Goal: Task Accomplishment & Management: Manage account settings

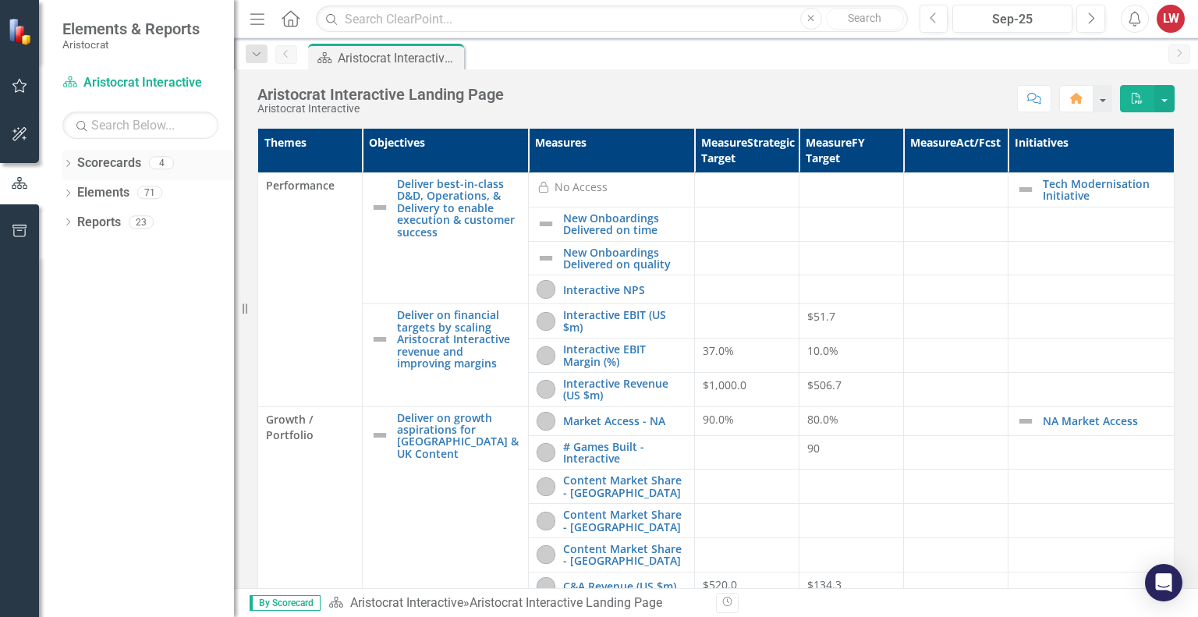
click at [74, 164] on div "Dropdown Scorecards 4" at bounding box center [148, 166] width 172 height 30
click at [100, 159] on link "Scorecards" at bounding box center [109, 163] width 64 height 18
click at [71, 163] on icon "Dropdown" at bounding box center [67, 165] width 11 height 9
click at [112, 219] on link "Group Functions" at bounding box center [160, 223] width 148 height 18
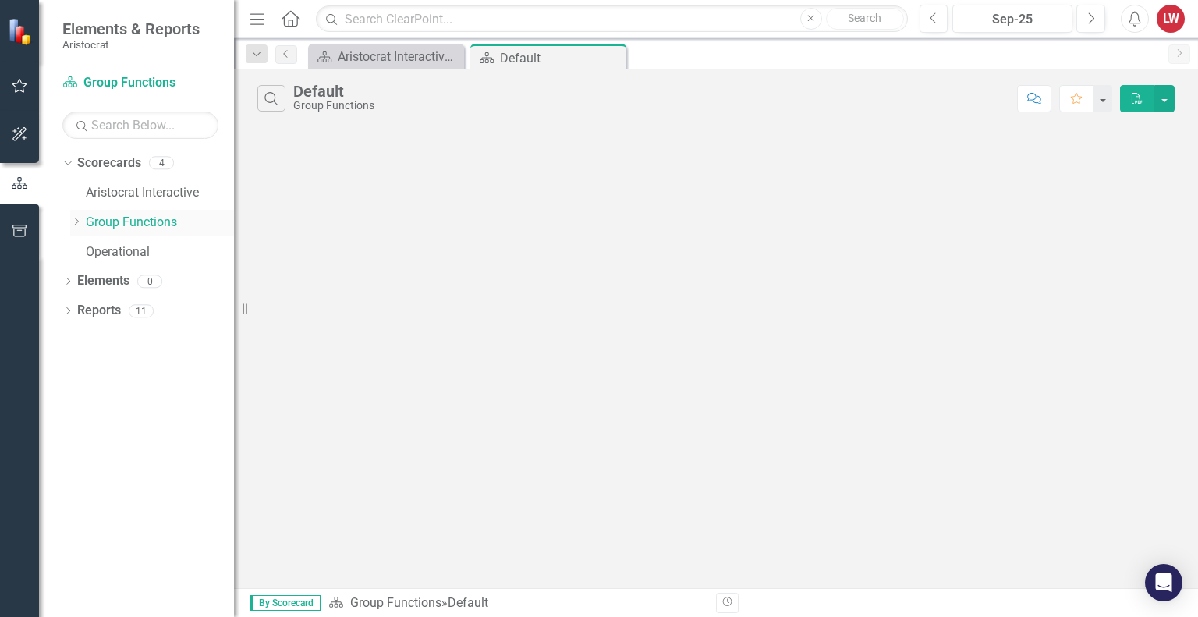
click at [75, 218] on icon at bounding box center [77, 222] width 4 height 8
click at [110, 247] on link "Finance" at bounding box center [167, 252] width 133 height 18
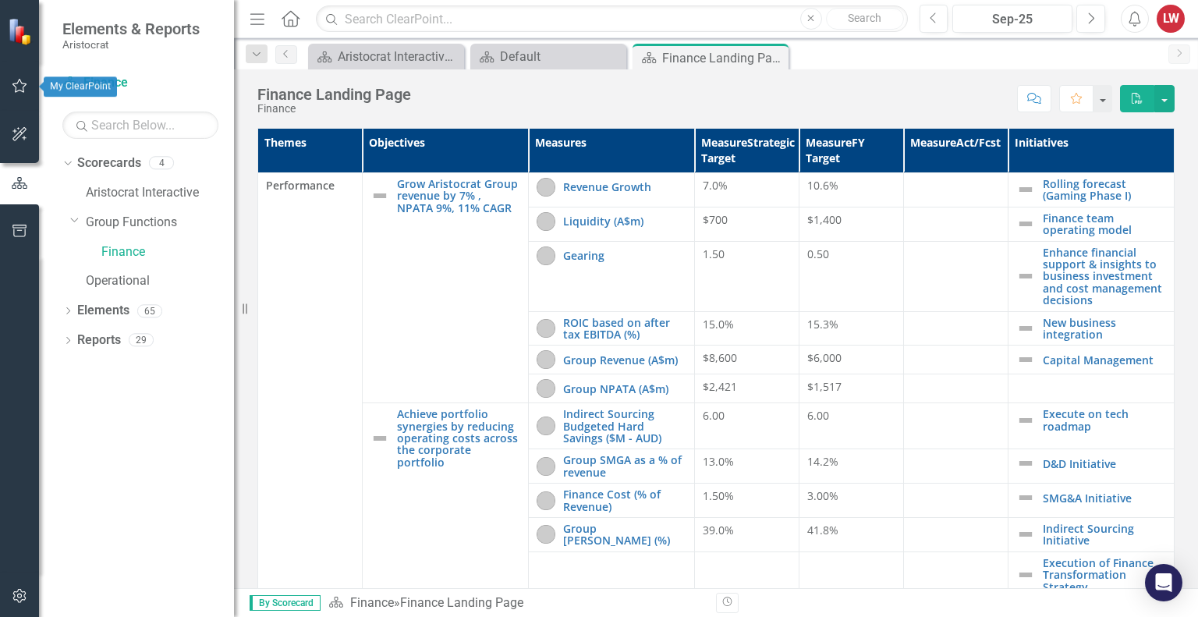
click at [18, 88] on icon "button" at bounding box center [20, 86] width 16 height 12
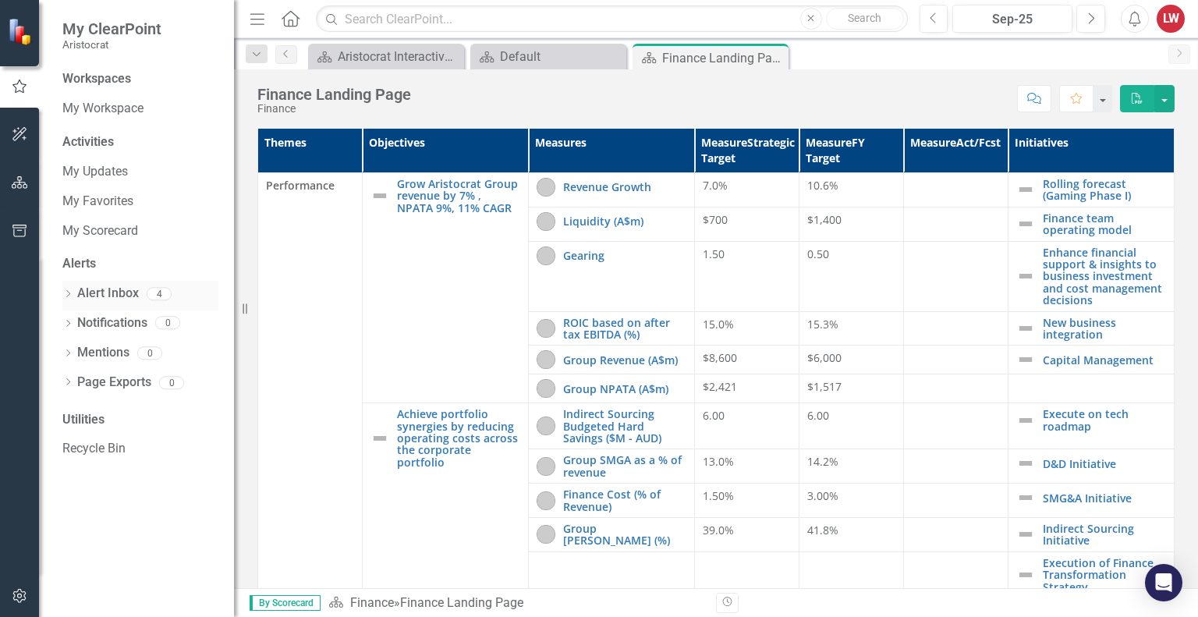
click at [68, 293] on icon "Dropdown" at bounding box center [67, 295] width 11 height 9
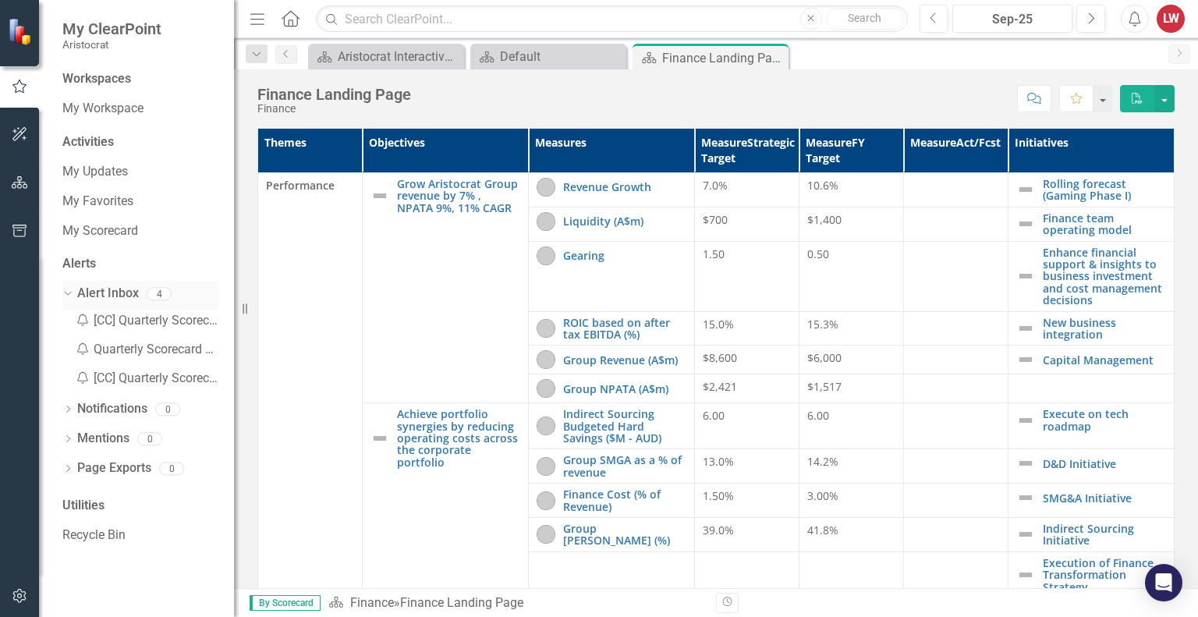
click at [68, 293] on icon "Dropdown" at bounding box center [66, 293] width 9 height 11
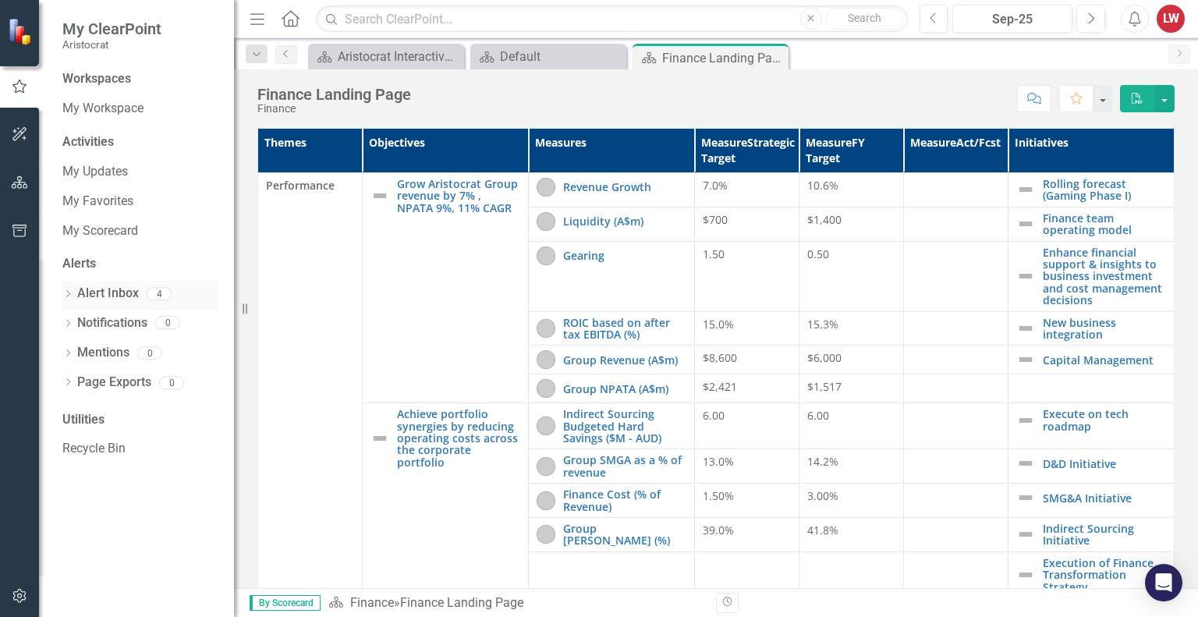
click at [68, 293] on icon "Dropdown" at bounding box center [67, 295] width 11 height 9
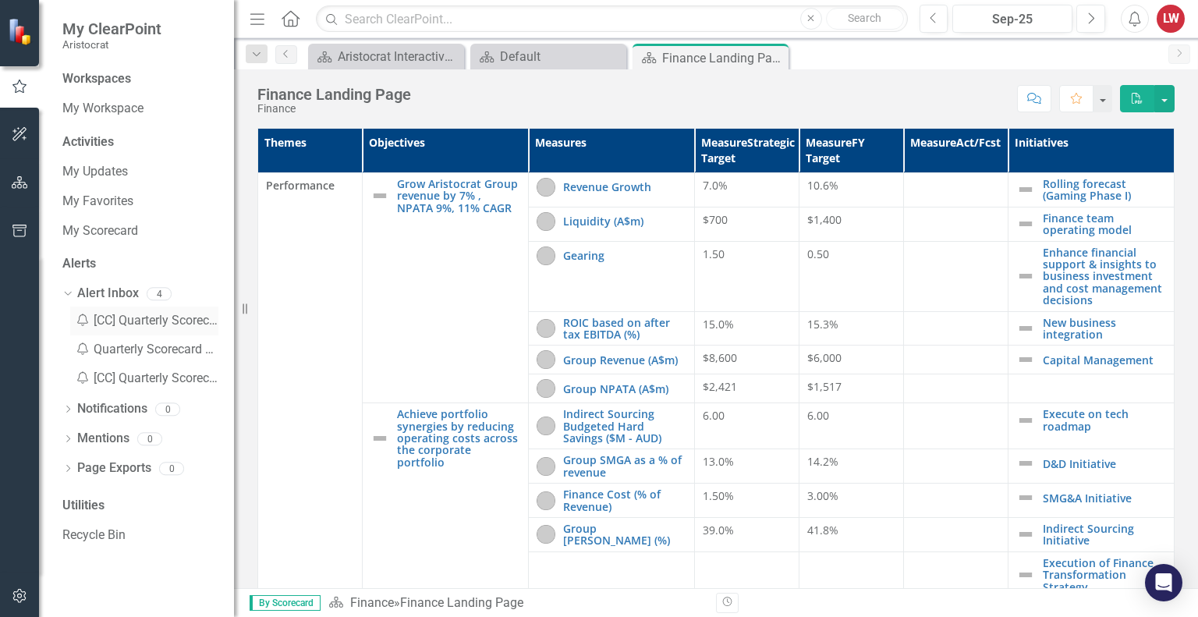
click at [153, 319] on div "Notification [CC] Quarterly Scorecard Update - Finance" at bounding box center [144, 321] width 148 height 29
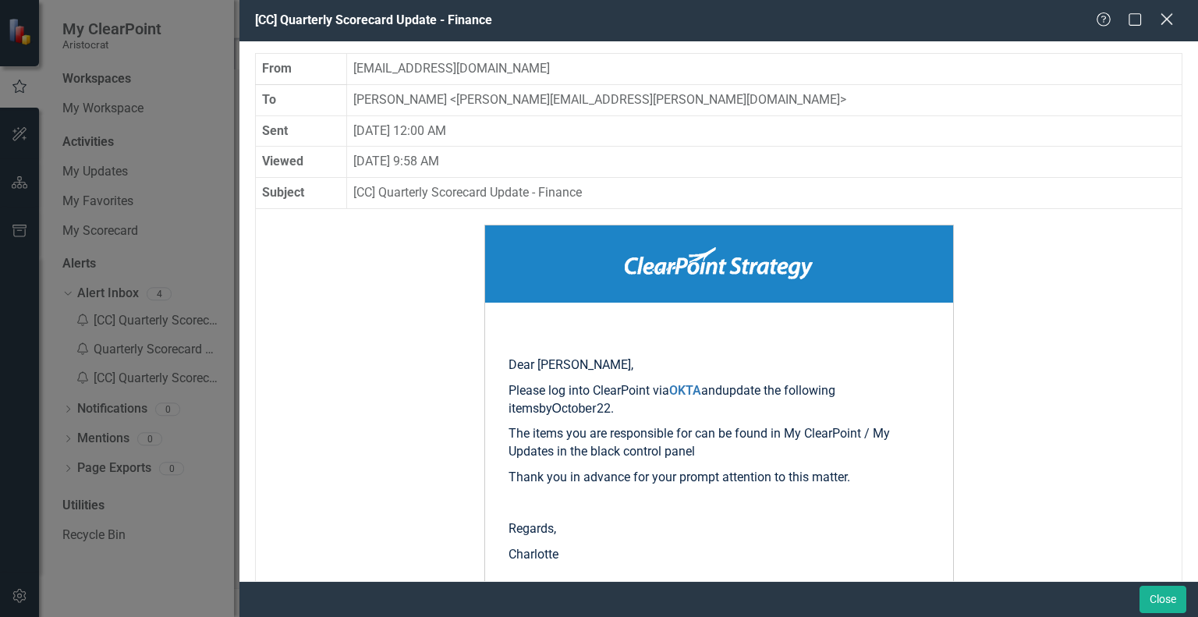
click at [1172, 23] on icon "Close" at bounding box center [1167, 19] width 20 height 15
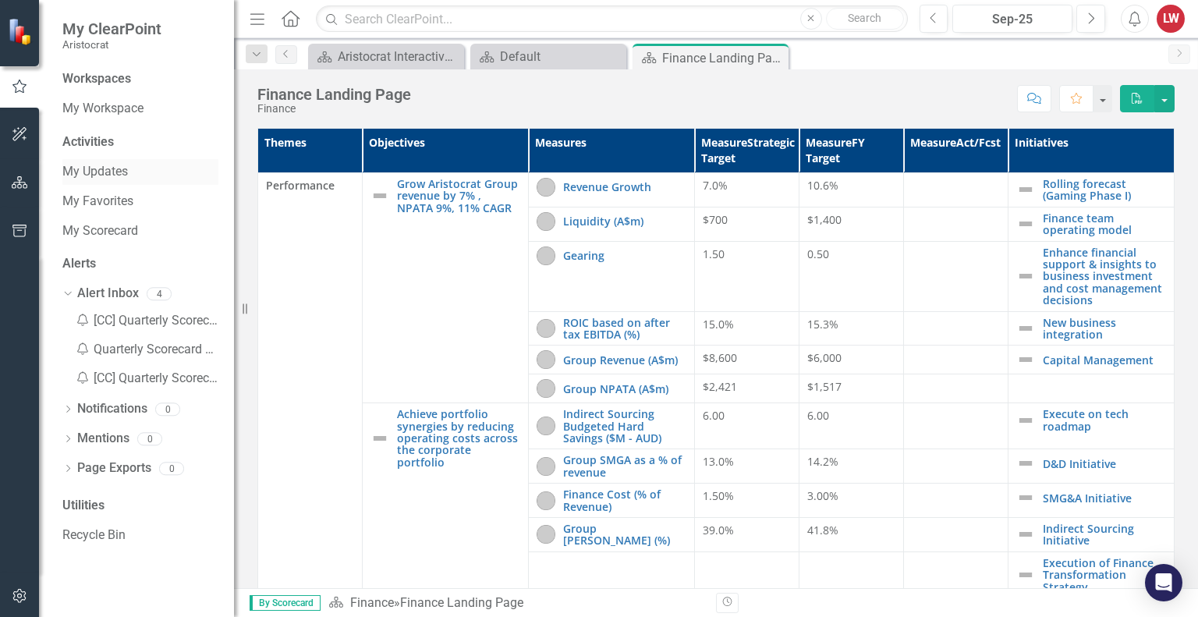
click at [115, 169] on link "My Updates" at bounding box center [140, 172] width 156 height 18
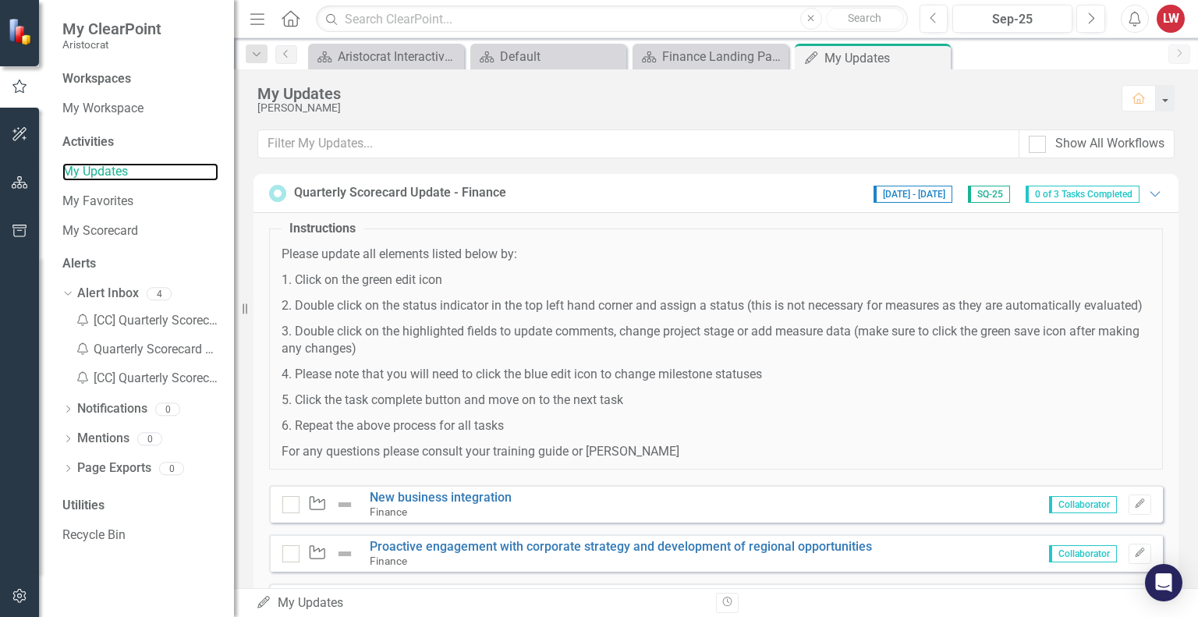
scroll to position [95, 0]
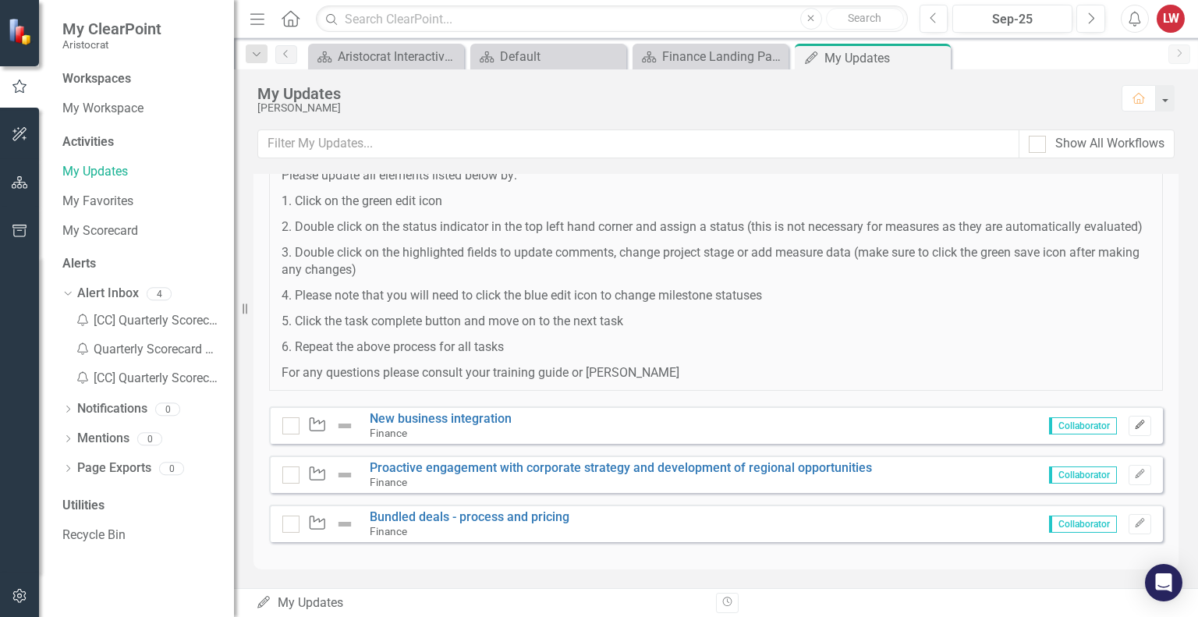
click at [1134, 428] on button "Edit" at bounding box center [1140, 426] width 23 height 20
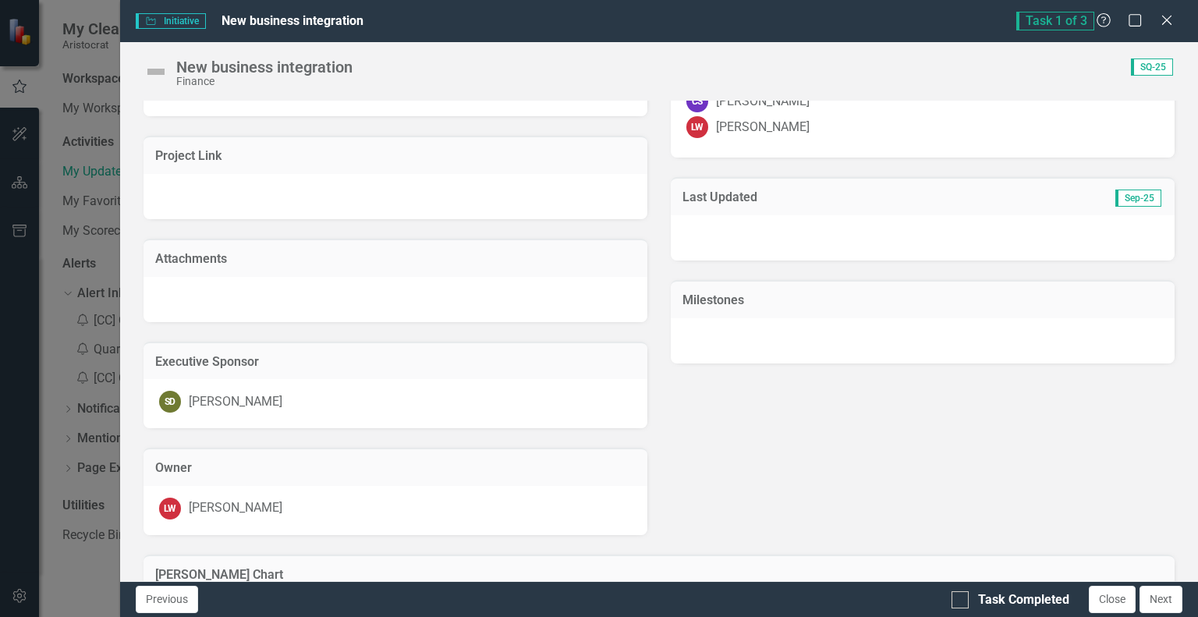
scroll to position [0, 0]
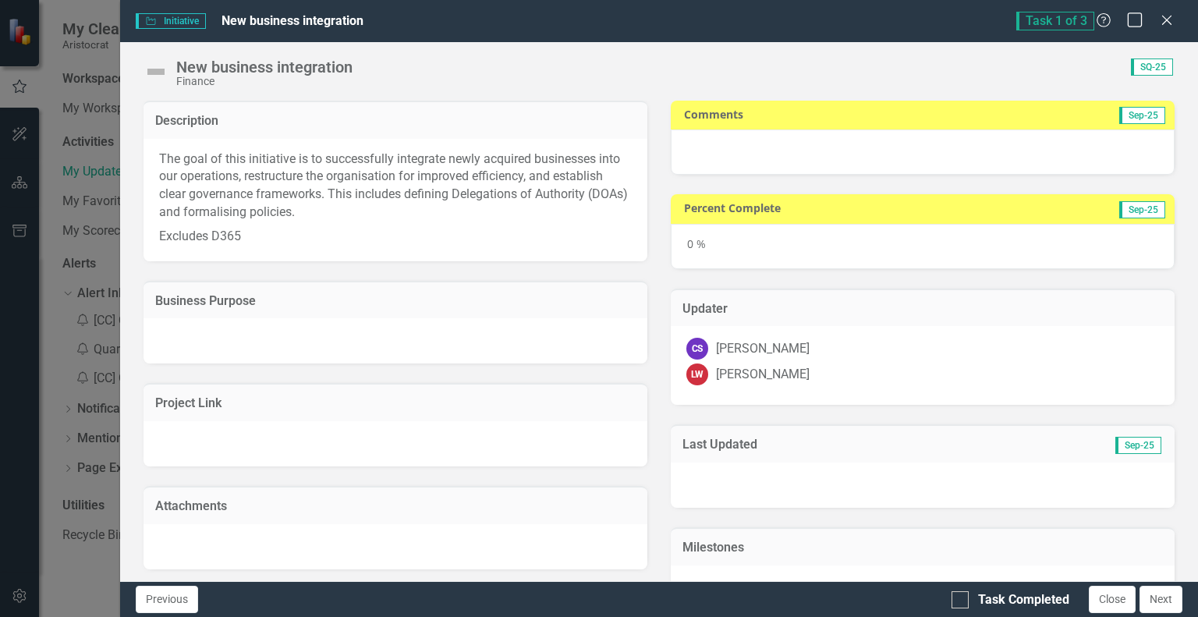
click at [1140, 23] on icon "Maximize" at bounding box center [1136, 19] width 20 height 15
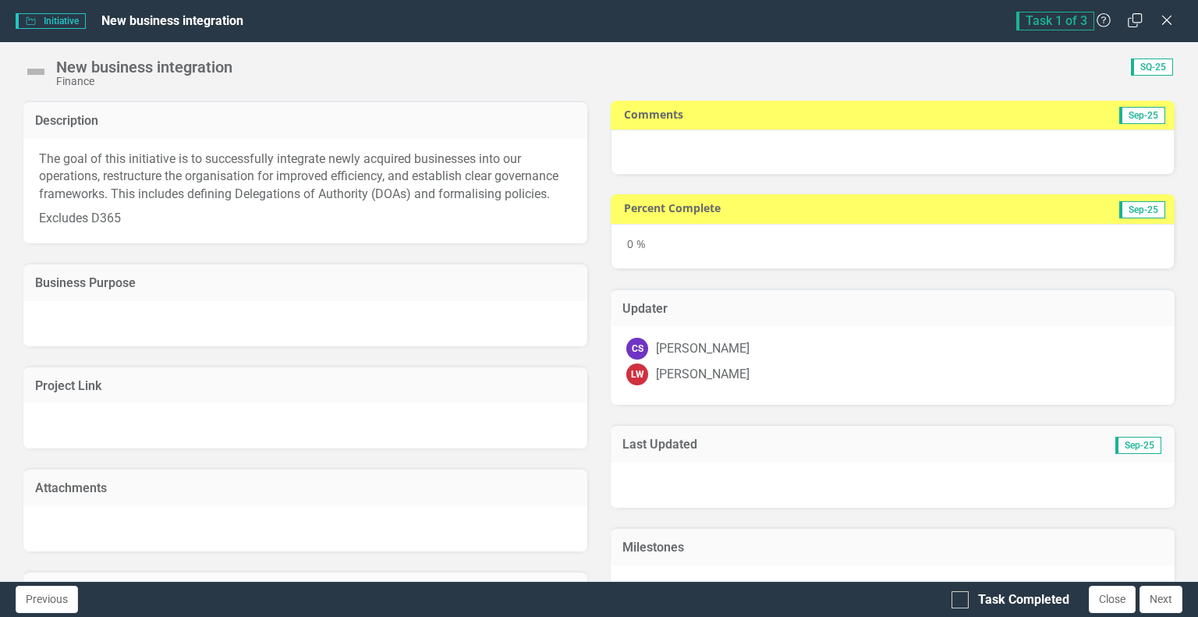
click at [869, 134] on div at bounding box center [893, 151] width 564 height 45
click at [1119, 112] on span "Sep-25" at bounding box center [1142, 115] width 46 height 17
click at [948, 150] on div at bounding box center [893, 151] width 564 height 45
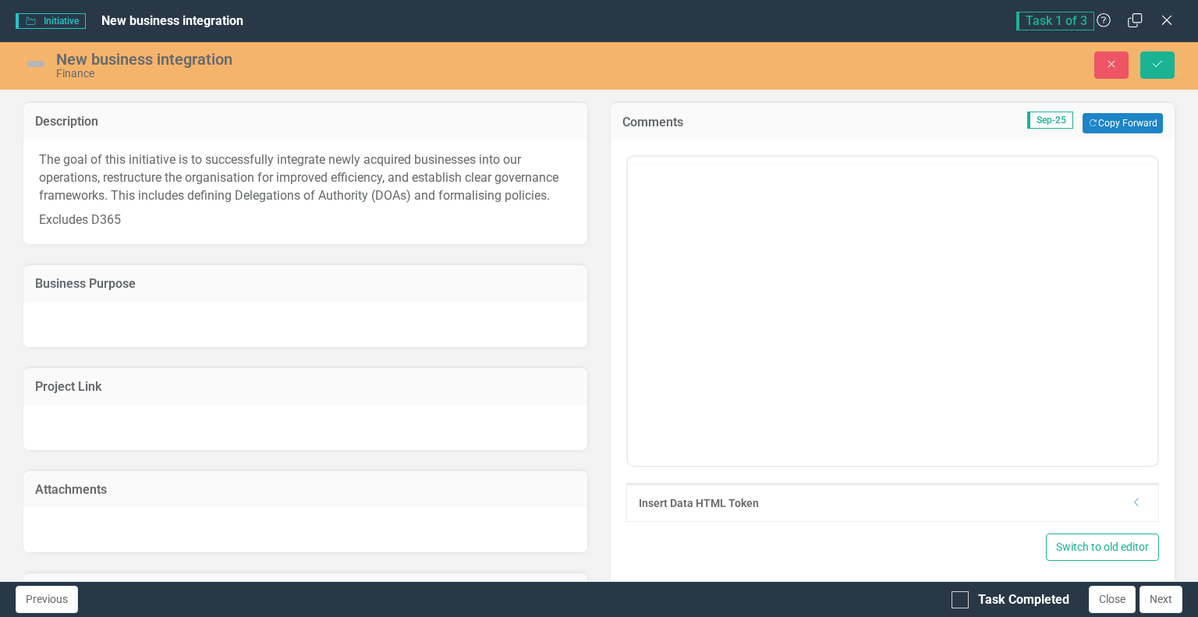
click at [800, 158] on div "Insert Data HTML Token Dropdown" at bounding box center [892, 336] width 533 height 371
click at [693, 237] on body "Rich Text Area. Press ALT-0 for help." at bounding box center [893, 310] width 530 height 234
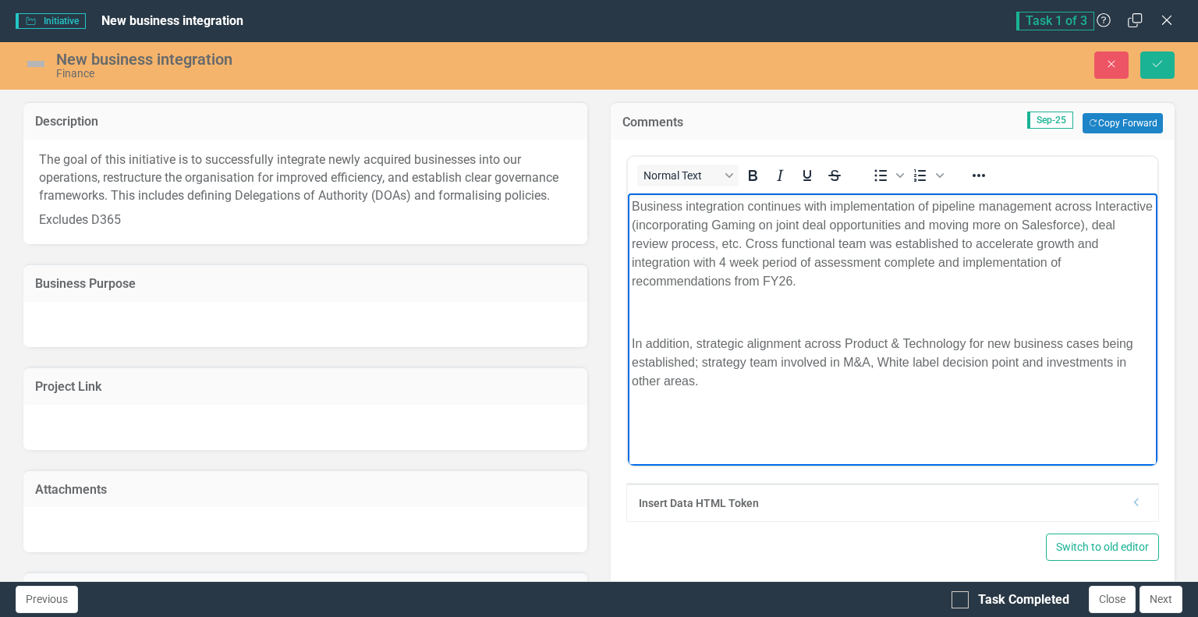
click at [648, 209] on p "Business integration continues with implementation of pipeline management acros…" at bounding box center [893, 244] width 522 height 94
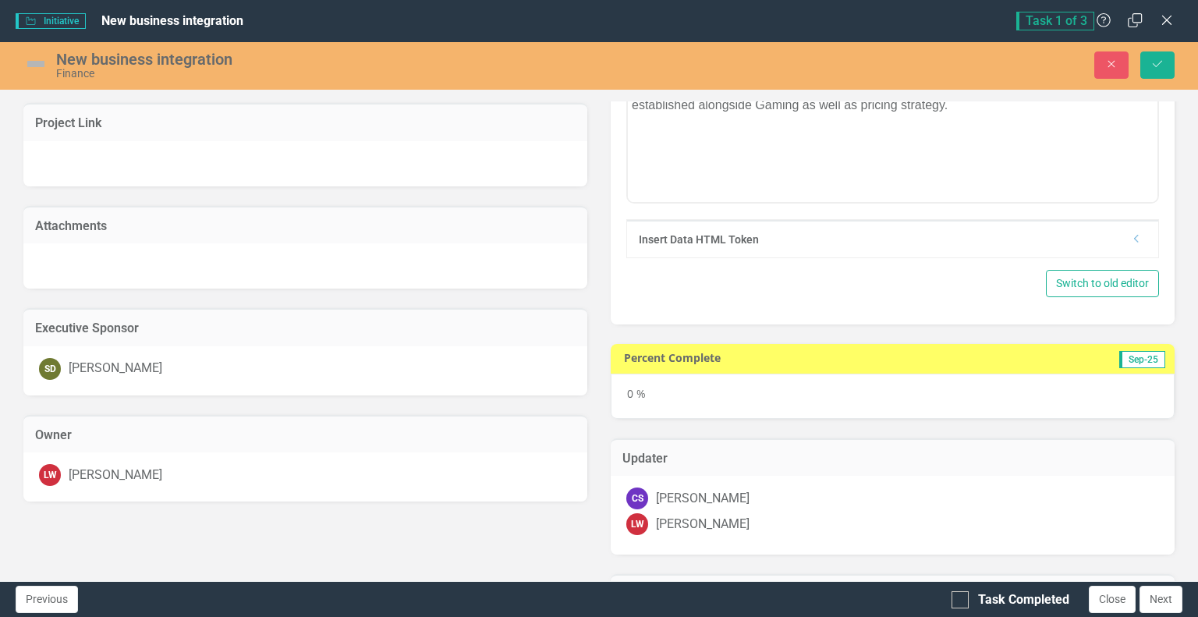
scroll to position [265, 0]
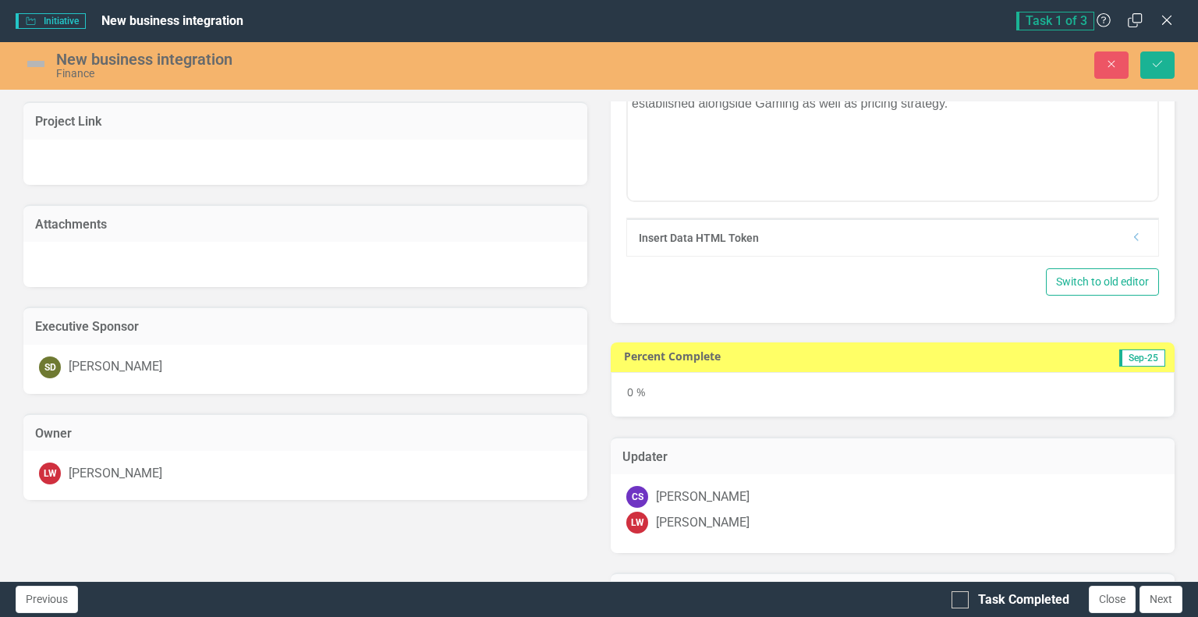
click at [637, 383] on div "0 %" at bounding box center [893, 394] width 564 height 45
click at [635, 391] on div "0 %" at bounding box center [893, 394] width 564 height 45
click at [1126, 356] on span "Sep-25" at bounding box center [1142, 357] width 46 height 17
click at [690, 351] on h3 "Percent Complete" at bounding box center [806, 356] width 364 height 12
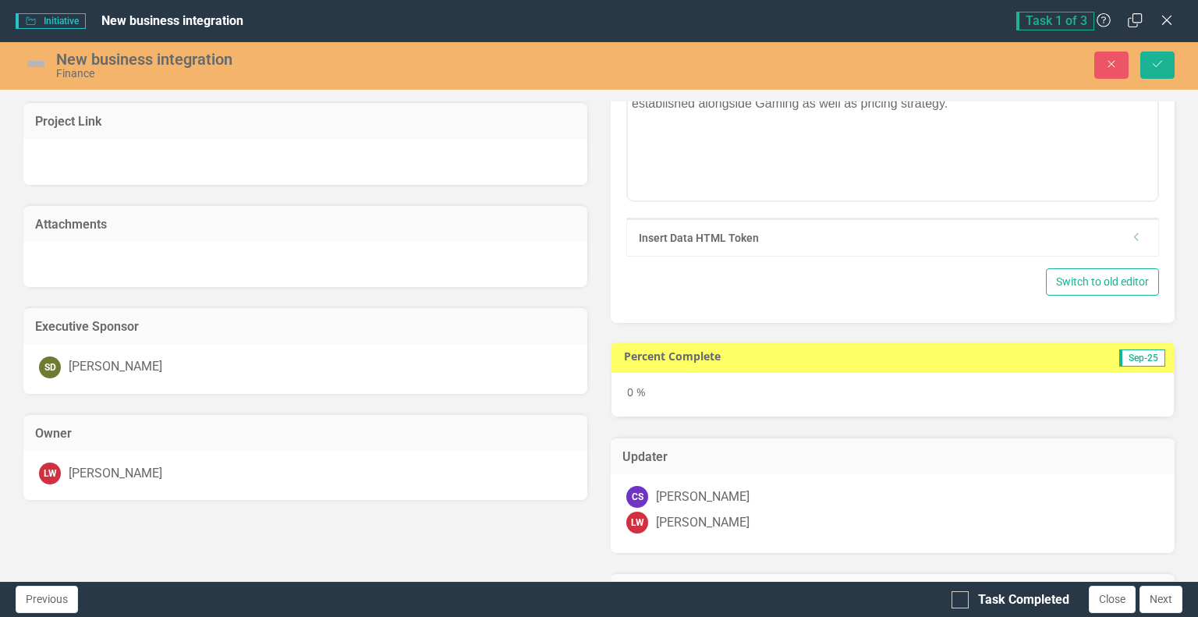
click at [631, 388] on div "0 %" at bounding box center [893, 394] width 564 height 45
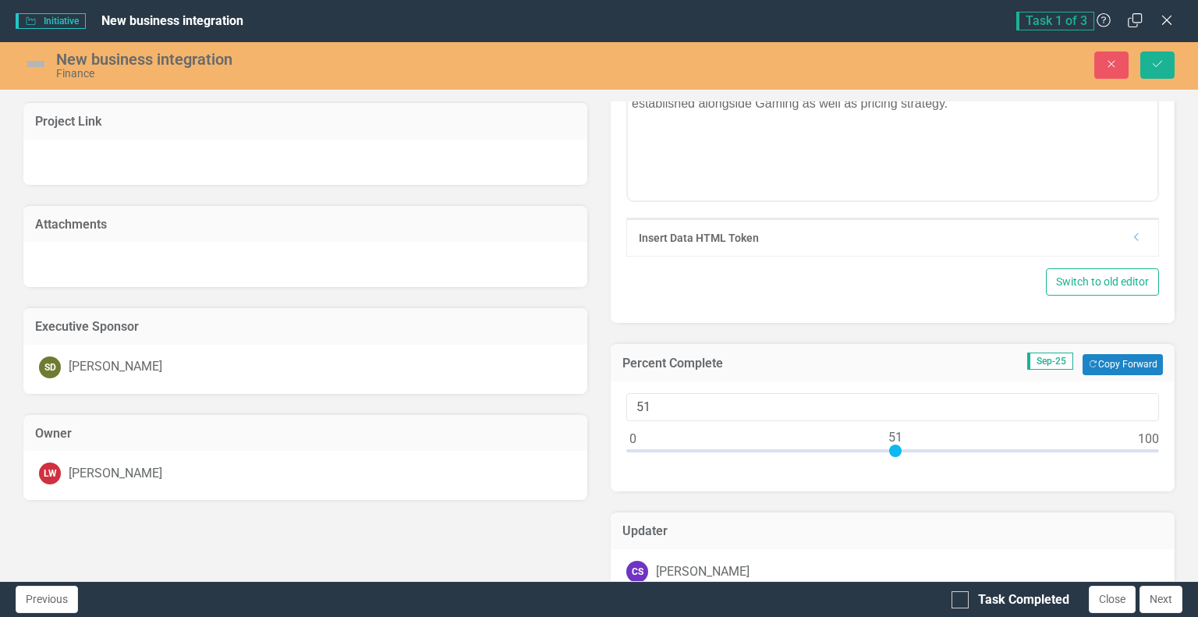
type input "50"
drag, startPoint x: 627, startPoint y: 447, endPoint x: 882, endPoint y: 469, distance: 256.0
click at [882, 469] on div "50" at bounding box center [893, 436] width 564 height 111
click at [36, 63] on img at bounding box center [35, 63] width 25 height 25
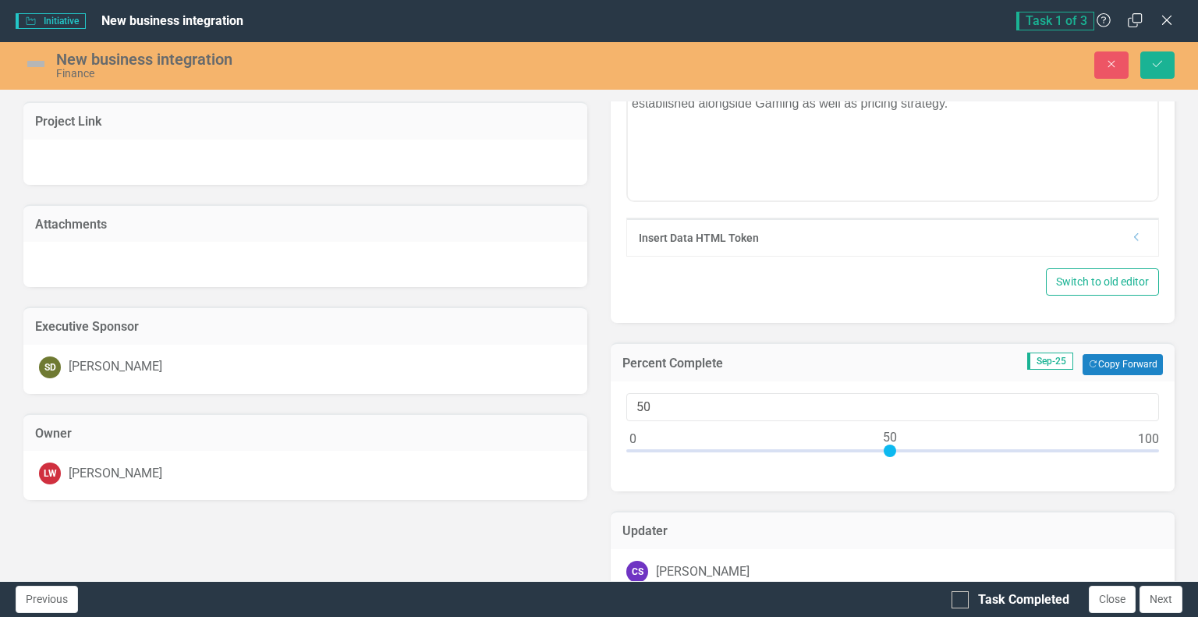
click at [75, 75] on div "Finance" at bounding box center [362, 74] width 612 height 12
click at [1165, 62] on button "Save" at bounding box center [1157, 64] width 34 height 27
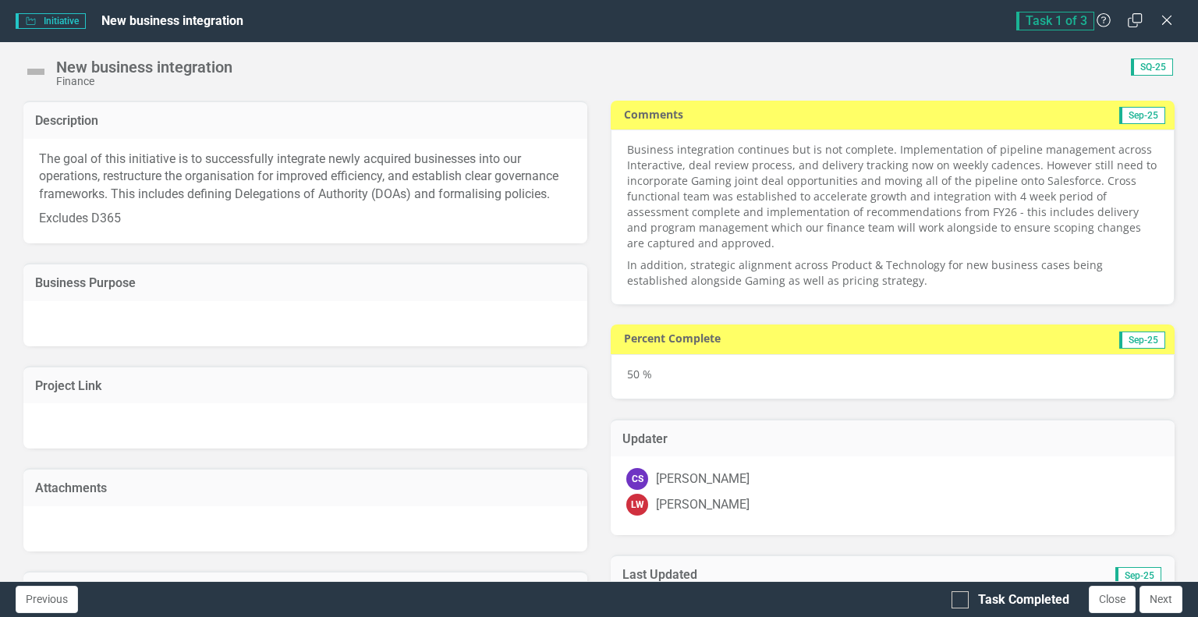
click at [34, 63] on img at bounding box center [35, 71] width 25 height 25
click at [34, 73] on img at bounding box center [35, 71] width 25 height 25
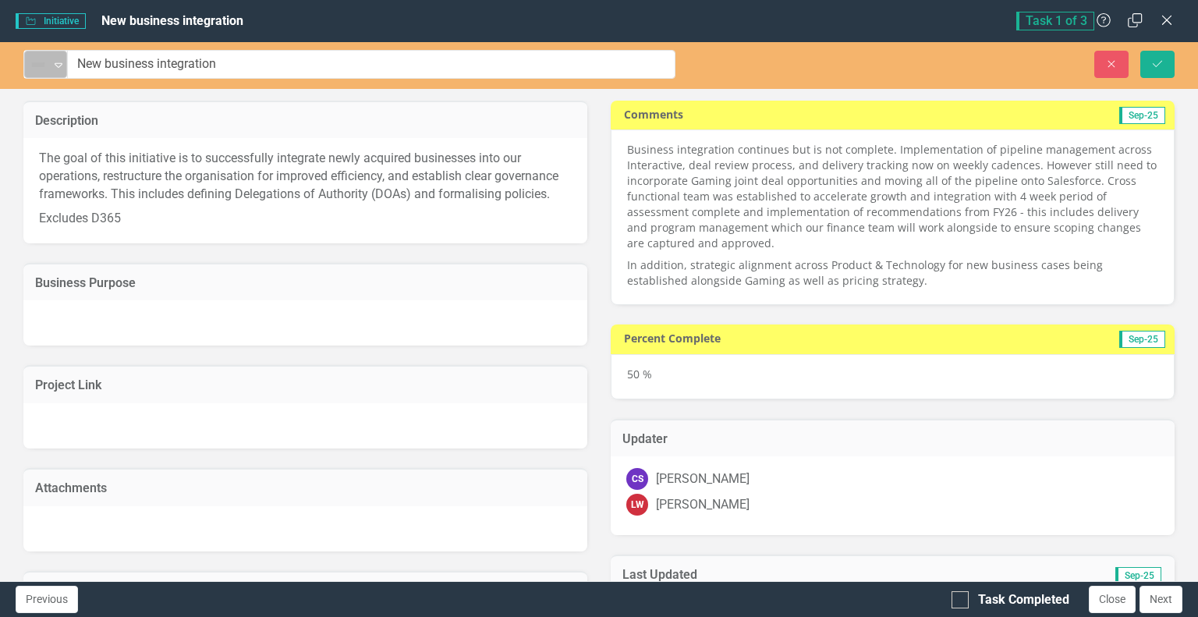
click at [49, 68] on div "Not Defined" at bounding box center [38, 65] width 23 height 22
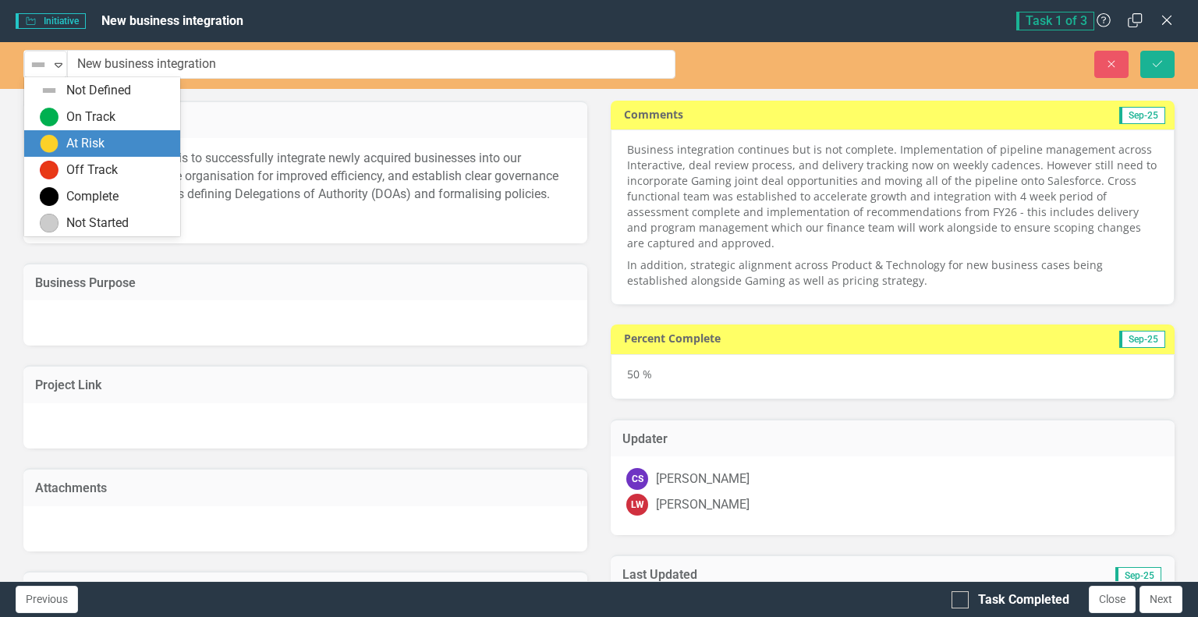
click at [81, 140] on div "At Risk" at bounding box center [85, 144] width 38 height 18
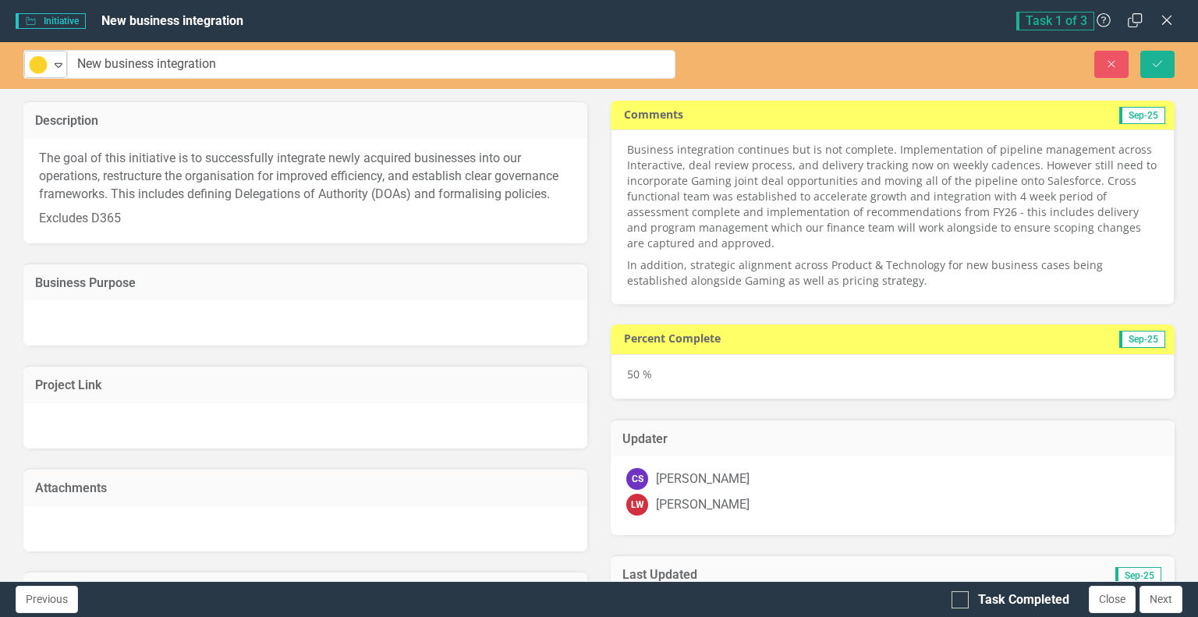
click at [59, 63] on icon "Expand" at bounding box center [59, 65] width 16 height 12
click at [59, 64] on icon "Expand" at bounding box center [59, 65] width 16 height 12
click at [1161, 69] on icon "Save" at bounding box center [1158, 64] width 14 height 11
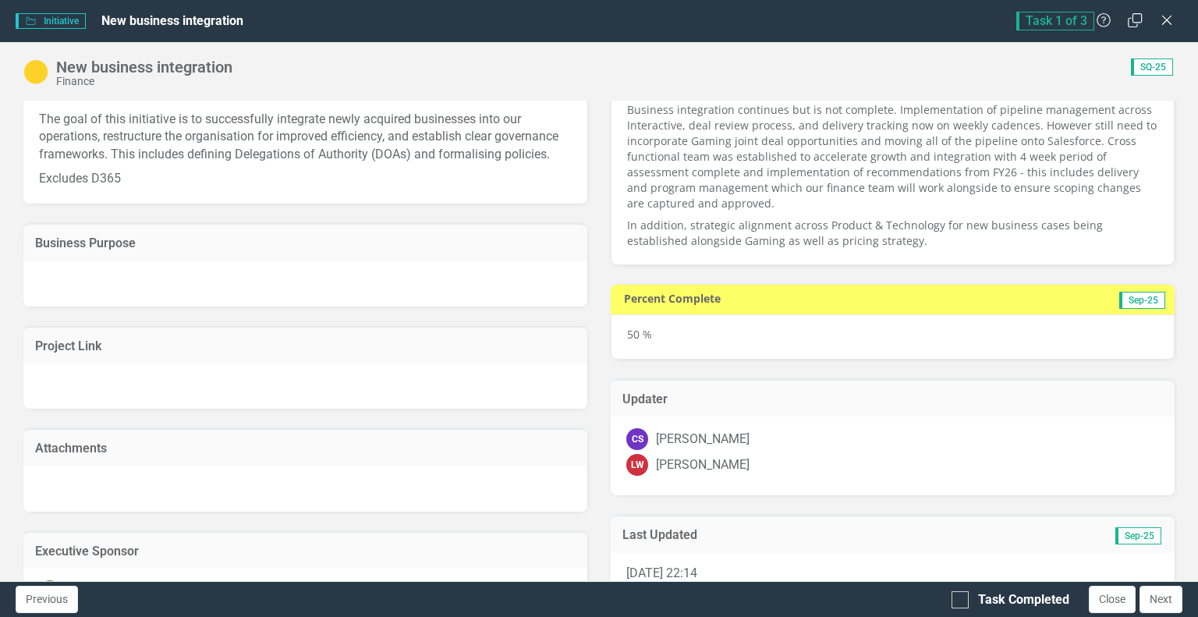
scroll to position [0, 0]
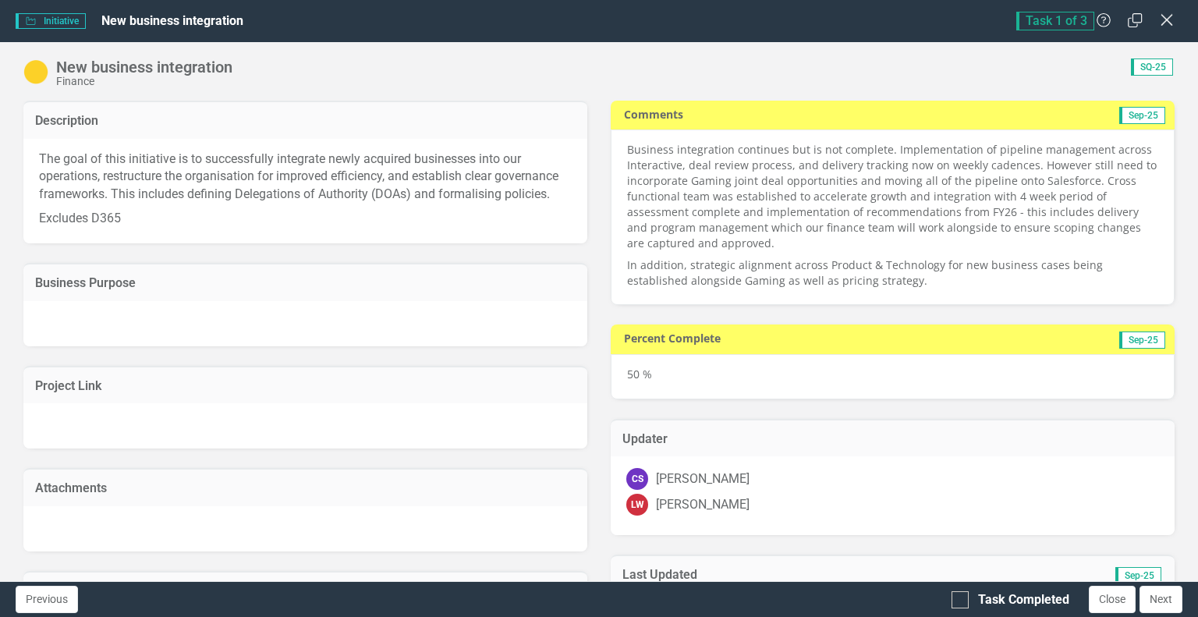
click at [1167, 20] on icon at bounding box center [1167, 20] width 12 height 12
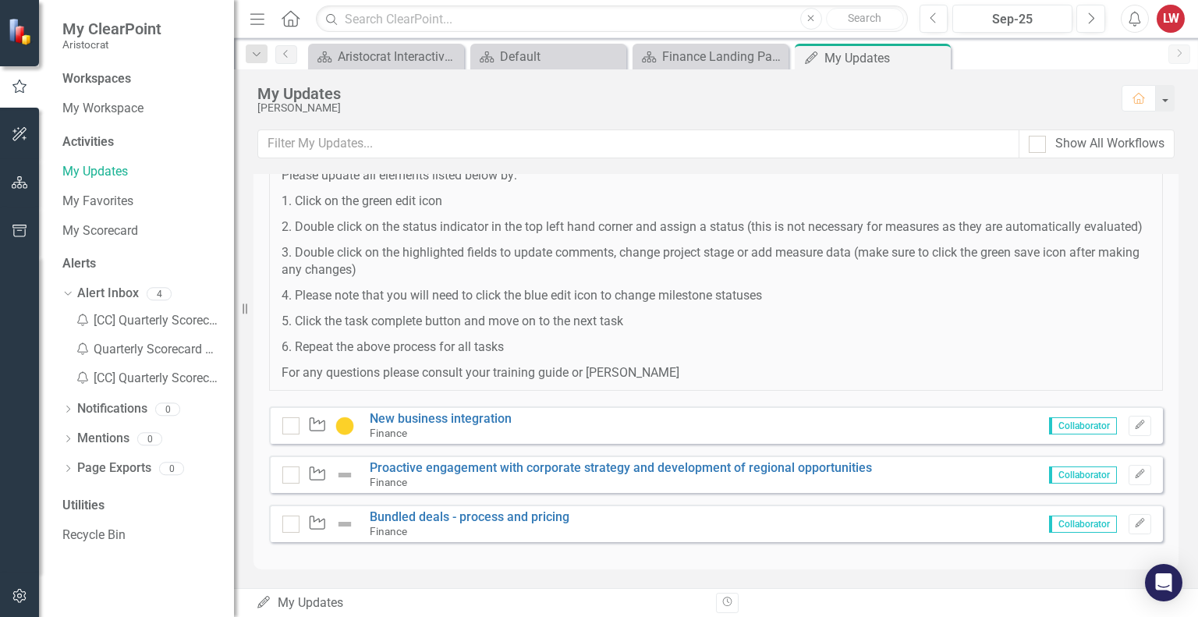
click at [638, 423] on div "Initiative New business integration Finance Collaborator Edit" at bounding box center [716, 424] width 894 height 37
click at [1134, 424] on icon "Edit" at bounding box center [1140, 424] width 12 height 9
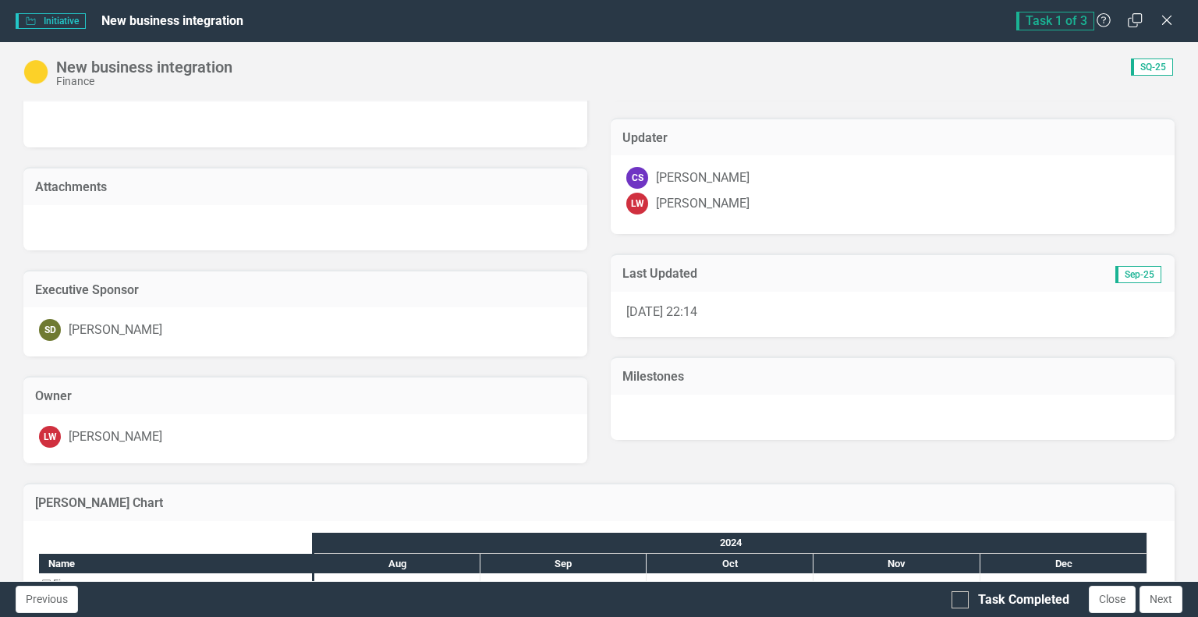
scroll to position [364, 0]
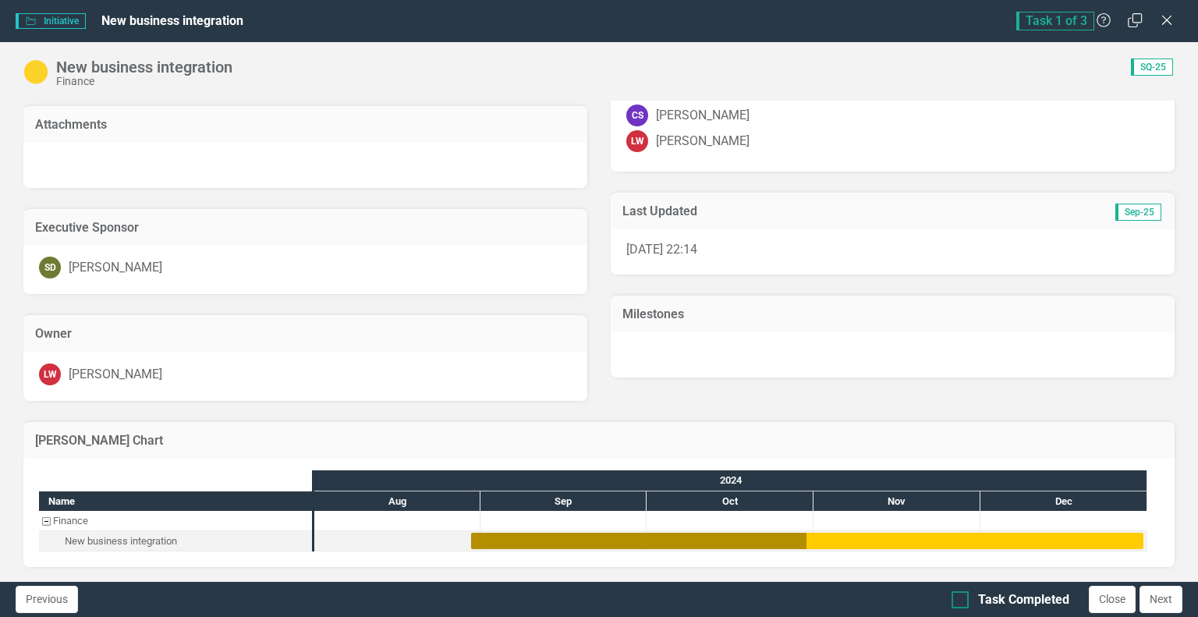
click at [972, 601] on div "Task Completed" at bounding box center [1011, 600] width 118 height 18
click at [962, 601] on input "Task Completed" at bounding box center [957, 596] width 10 height 10
checkbox input "true"
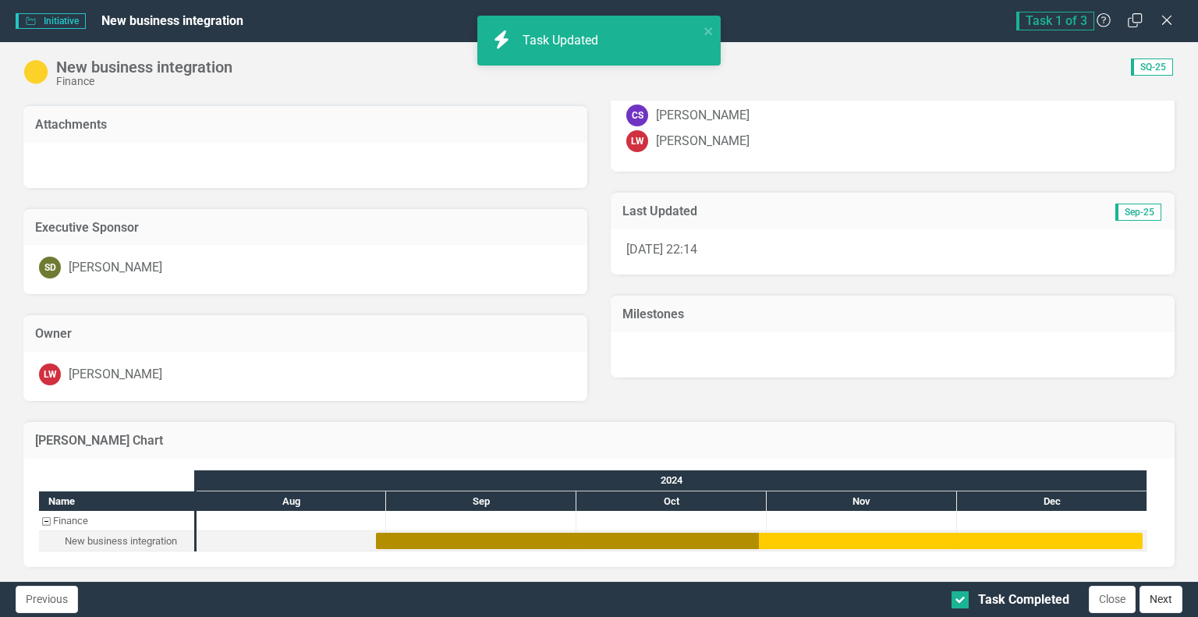
click at [1162, 596] on button "Next" at bounding box center [1161, 599] width 43 height 27
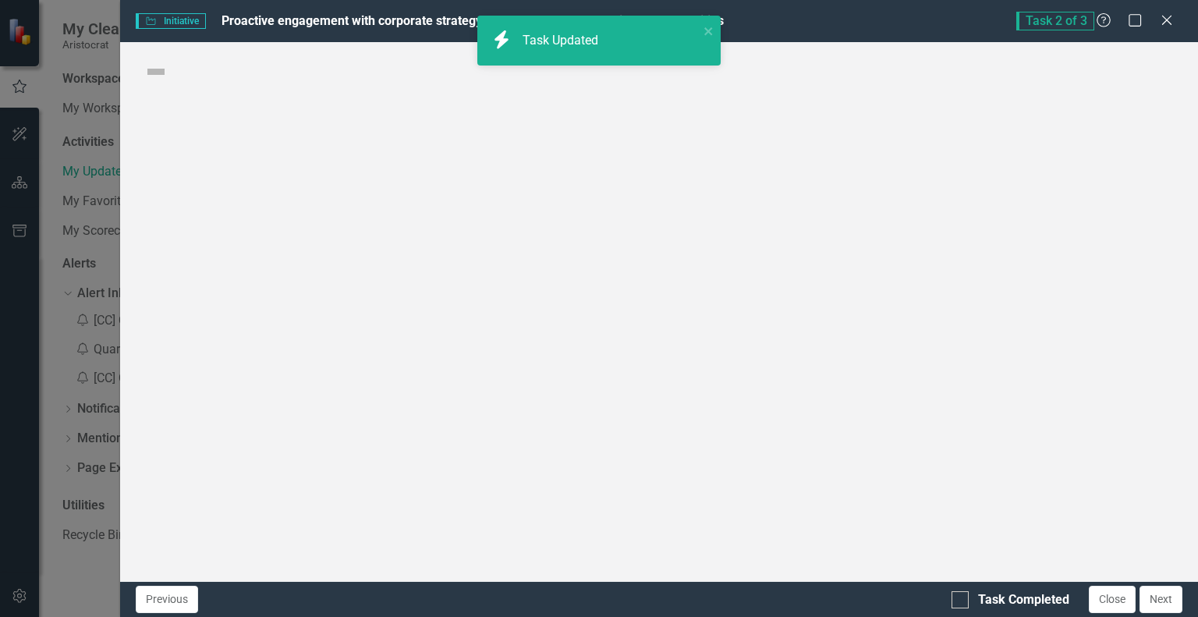
click at [1162, 596] on body "icon.bolt Task Updated My ClearPoint Aristocrat Workspaces My Workspace Activit…" at bounding box center [599, 308] width 1198 height 617
checkbox input "true"
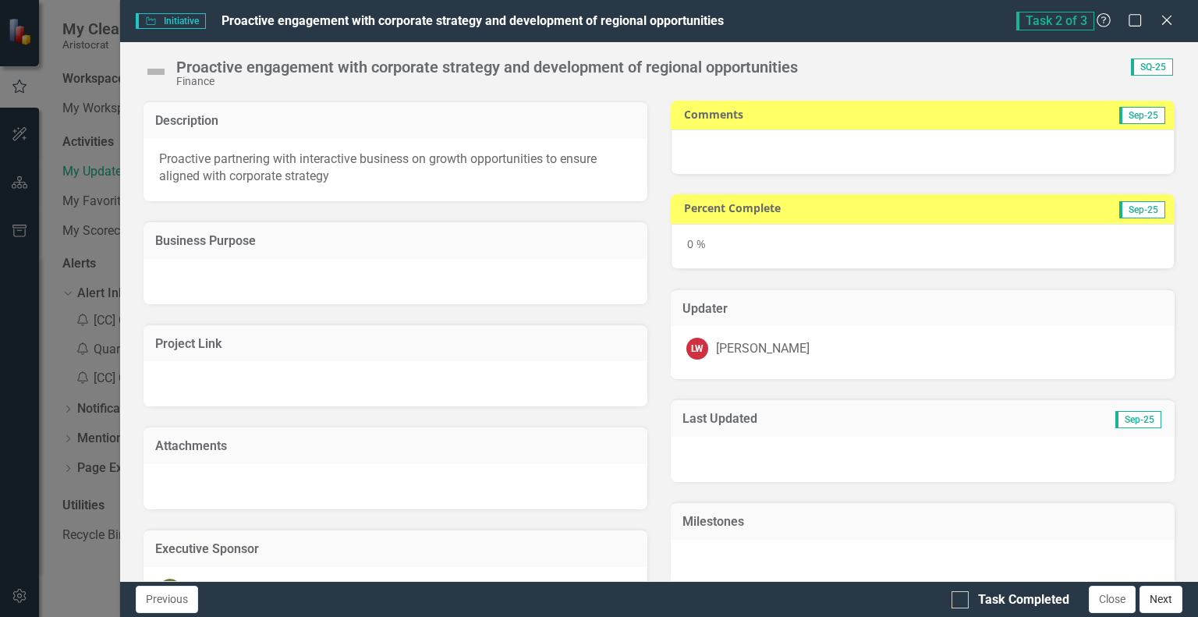
click at [1165, 591] on button "Next" at bounding box center [1161, 599] width 43 height 27
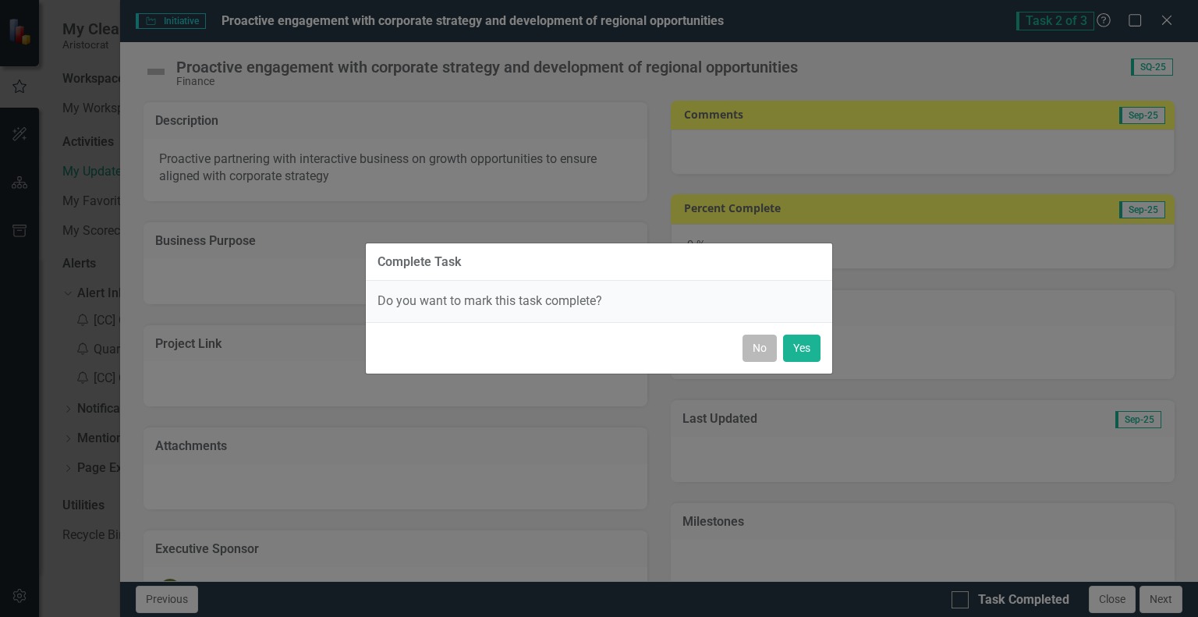
click at [769, 348] on button "No" at bounding box center [760, 348] width 34 height 27
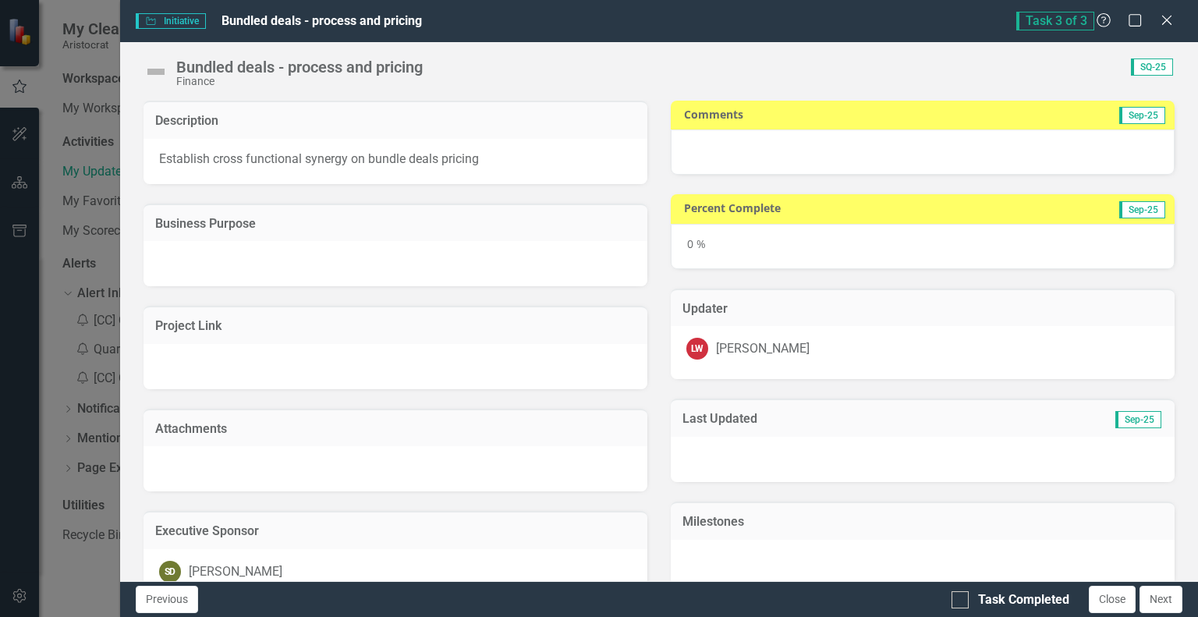
click at [702, 242] on div "0 %" at bounding box center [923, 246] width 504 height 45
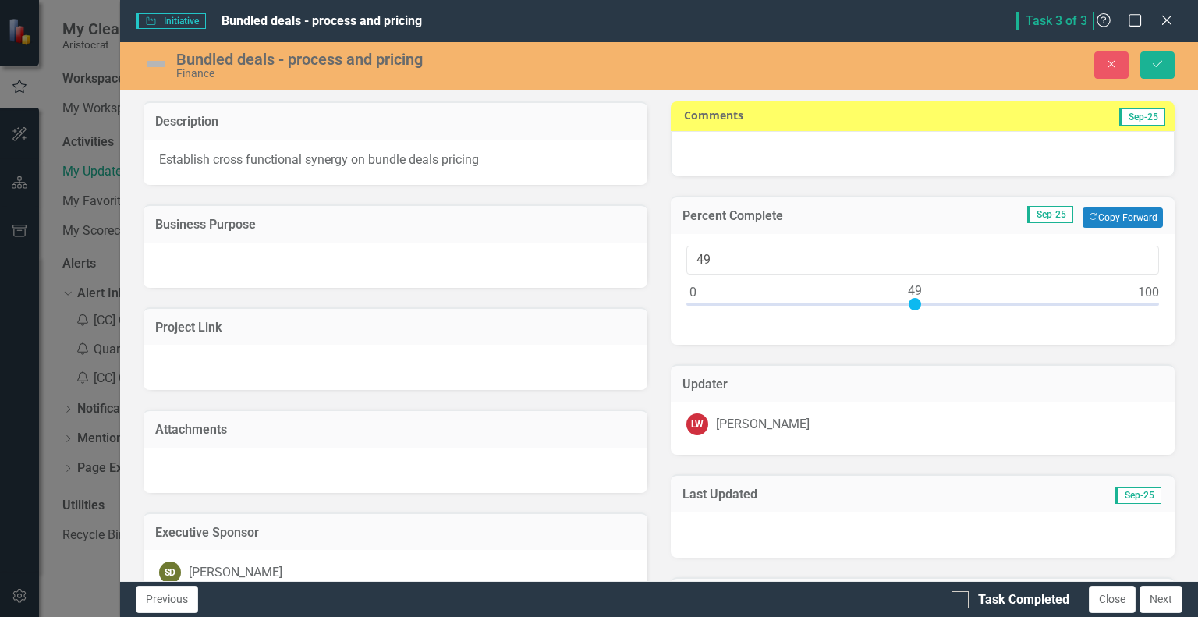
type input "50"
drag, startPoint x: 686, startPoint y: 305, endPoint x: 914, endPoint y: 332, distance: 229.3
click at [914, 332] on div "50" at bounding box center [923, 289] width 504 height 111
click at [166, 66] on img at bounding box center [156, 63] width 25 height 25
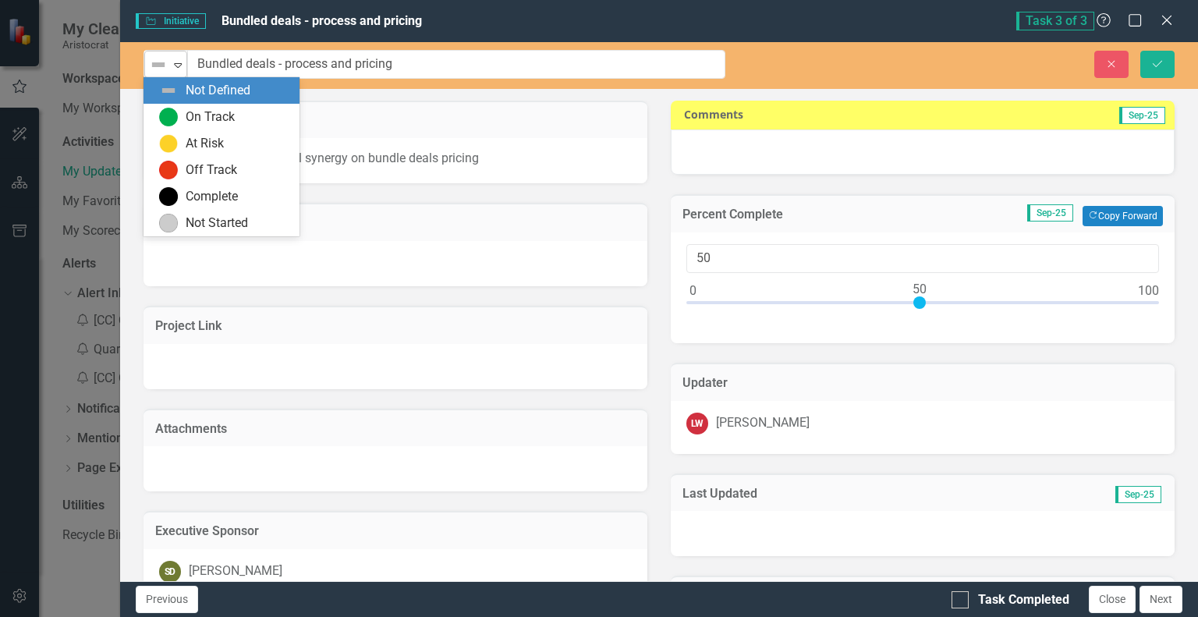
click at [172, 63] on icon "Expand" at bounding box center [178, 65] width 16 height 12
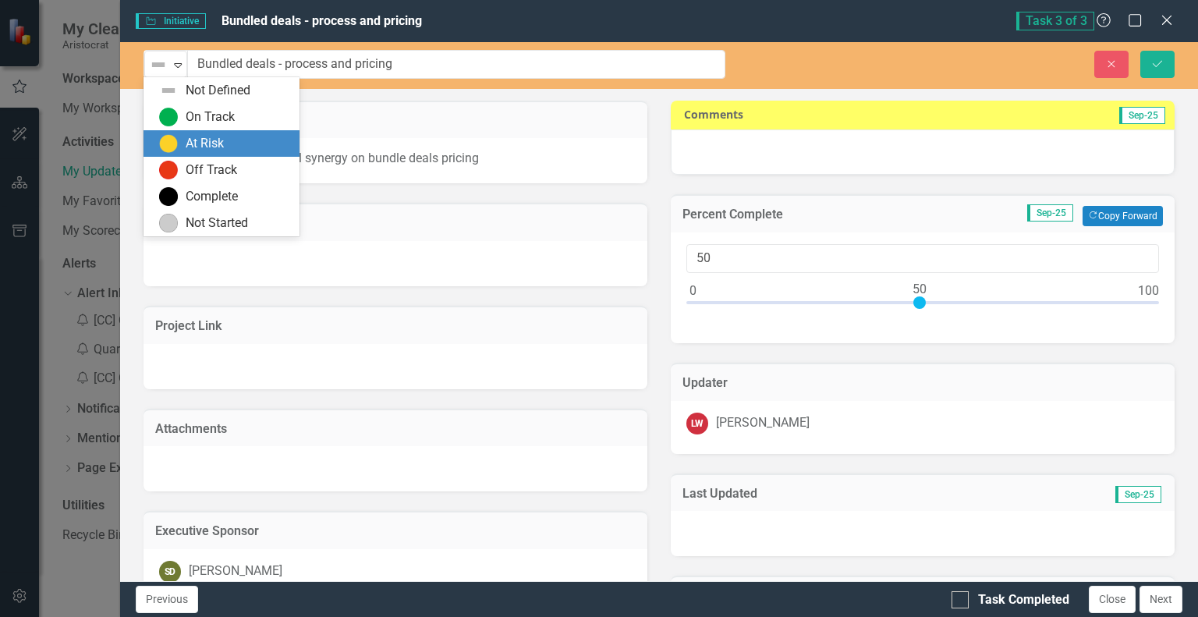
click at [199, 151] on div "At Risk" at bounding box center [205, 144] width 38 height 18
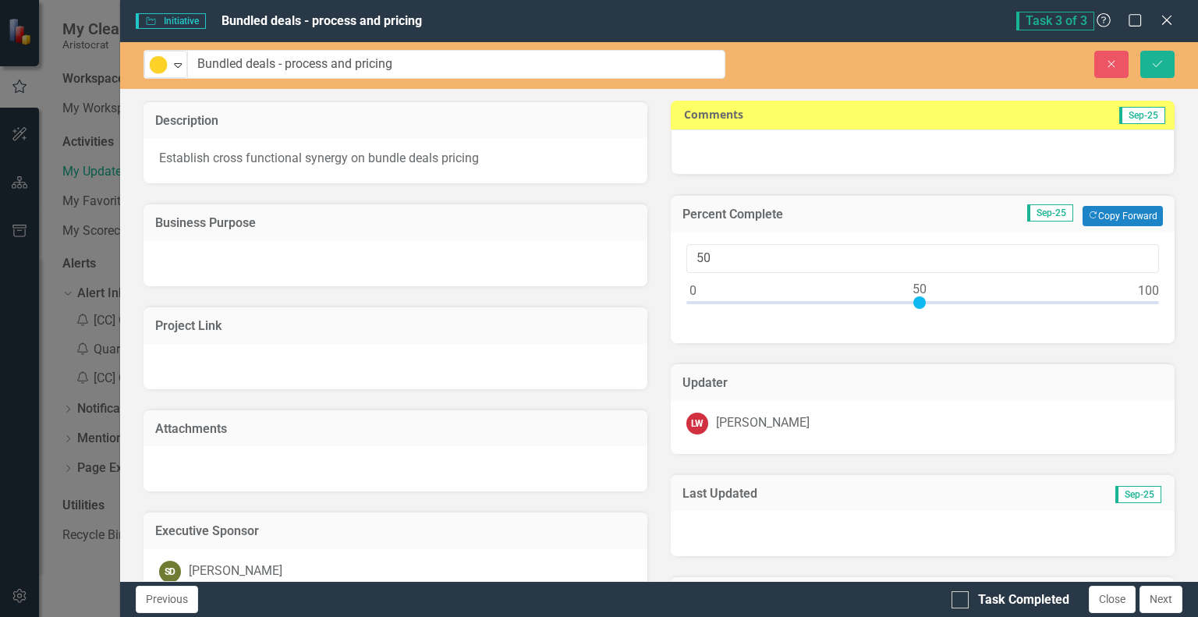
click at [885, 154] on div at bounding box center [923, 151] width 504 height 45
click at [737, 161] on div at bounding box center [923, 151] width 504 height 45
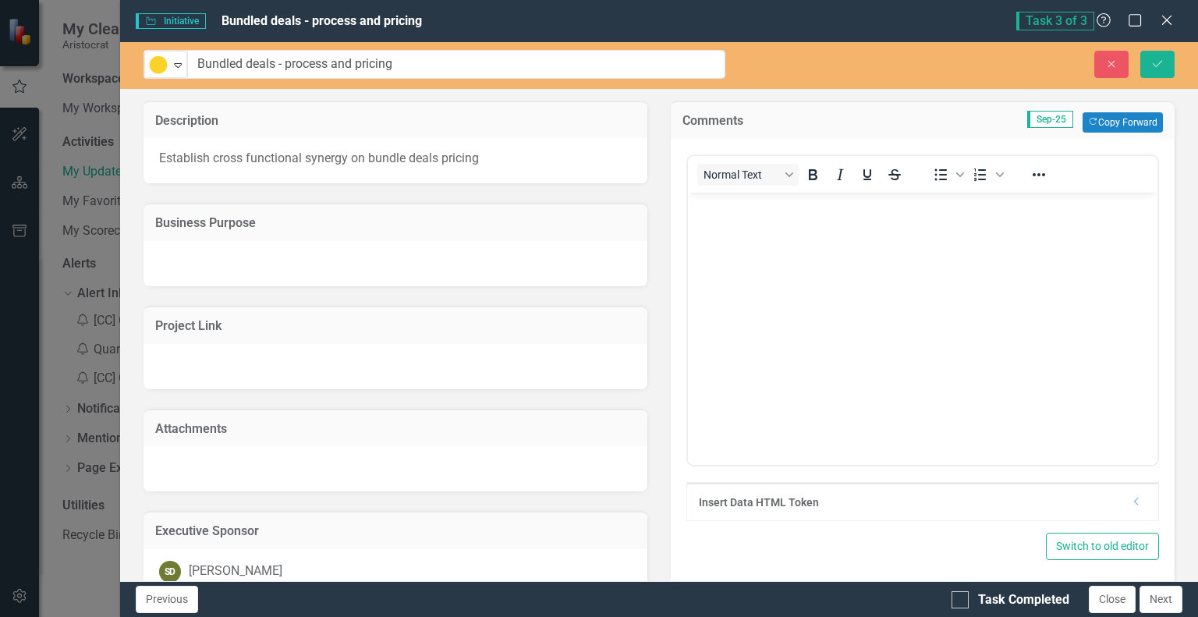
scroll to position [0, 0]
click at [786, 247] on body "Rich Text Area. Press ALT-0 for help." at bounding box center [922, 309] width 470 height 234
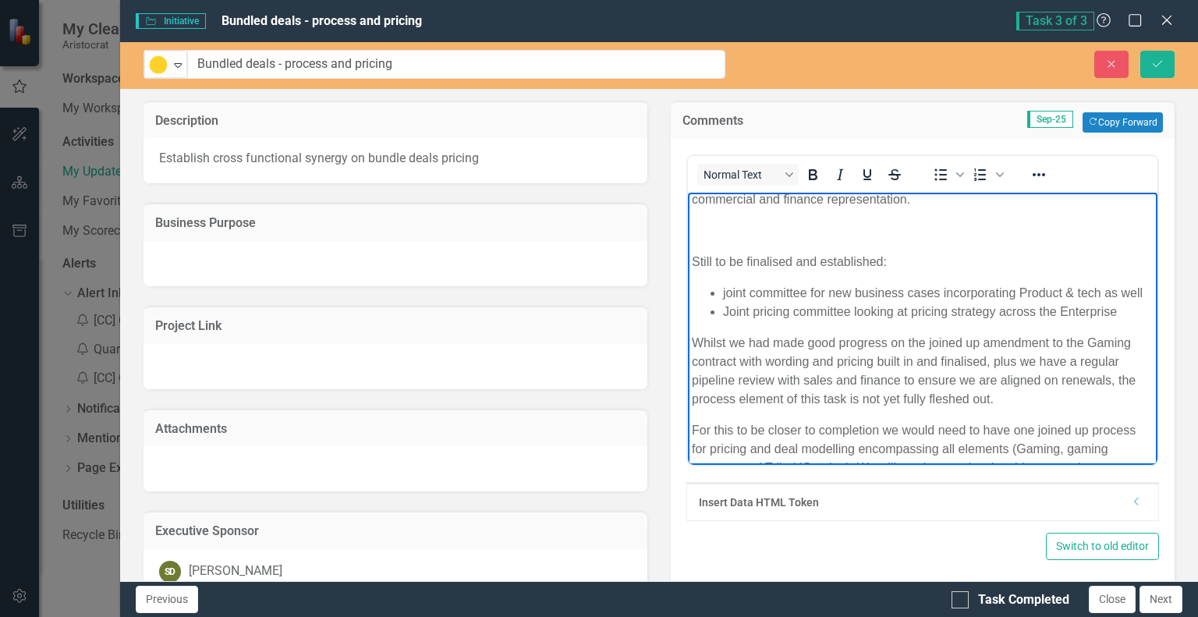
scroll to position [6, 0]
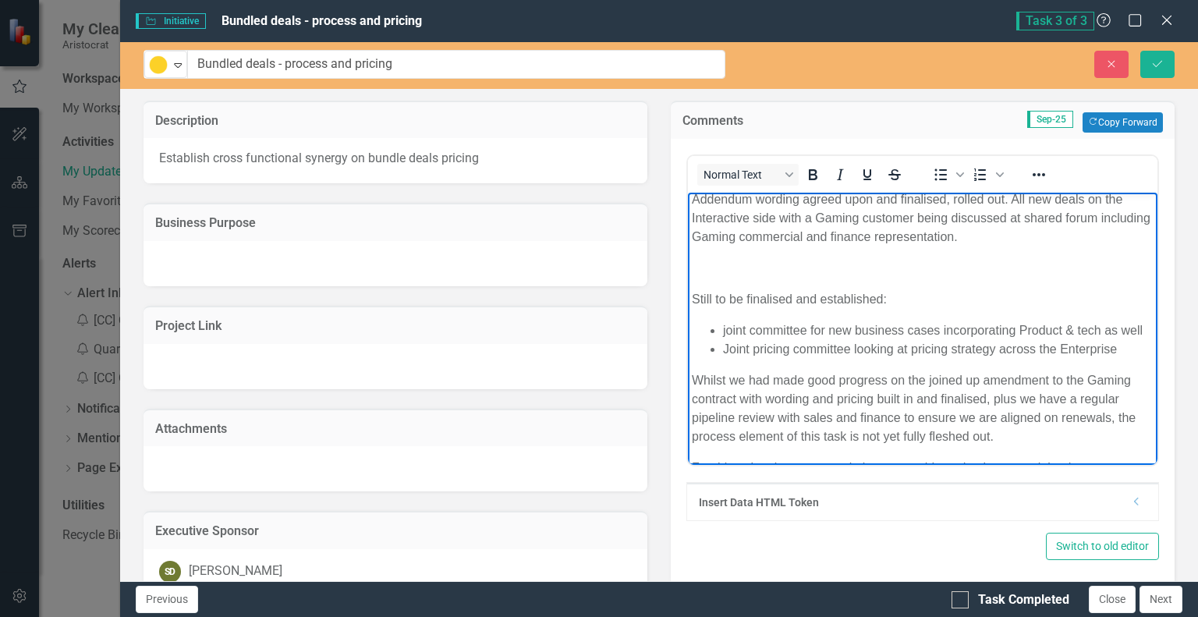
click at [750, 231] on p "Addendum wording agreed upon and finalised, rolled out. All new deals on the In…" at bounding box center [922, 218] width 462 height 56
click at [691, 201] on p "Addendum wording agreed upon and finalised, rolled out. All new deals on the In…" at bounding box center [922, 218] width 462 height 56
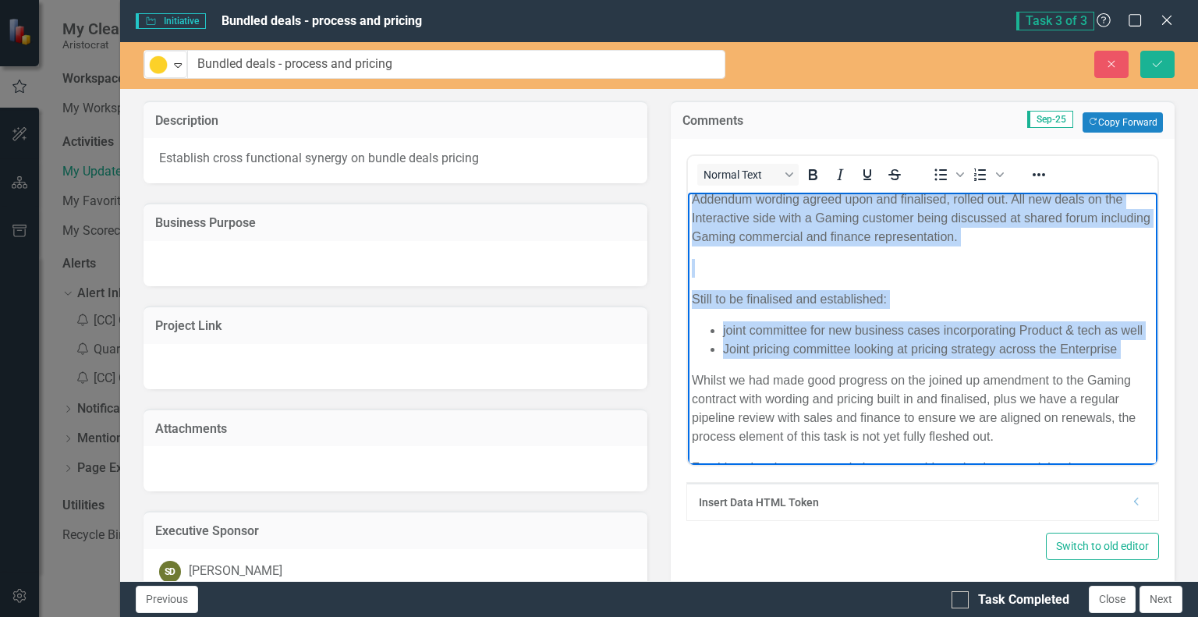
scroll to position [0, 0]
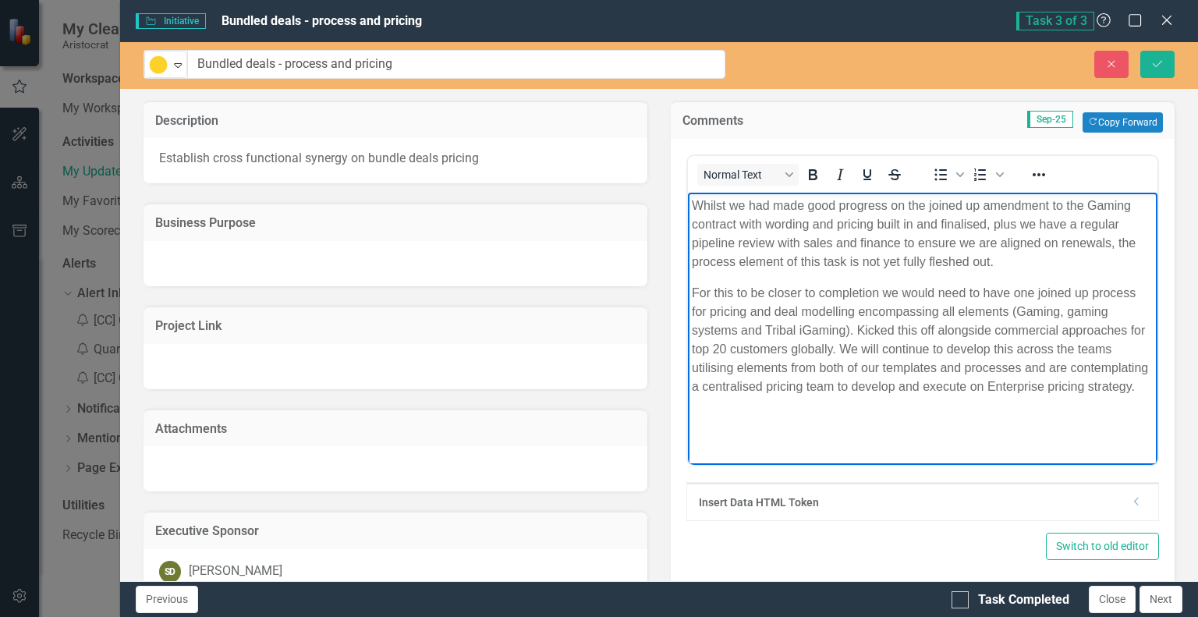
click at [841, 395] on p "For this to be closer to completion we would need to have one joined up process…" at bounding box center [922, 339] width 462 height 112
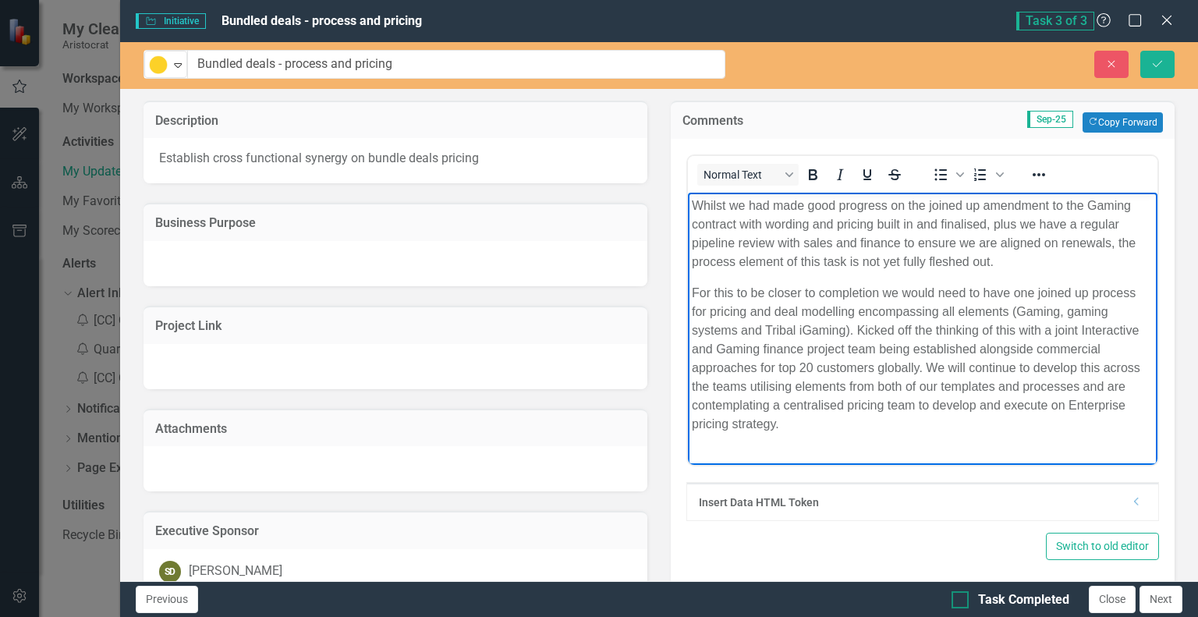
click at [959, 600] on input "Task Completed" at bounding box center [957, 596] width 10 height 10
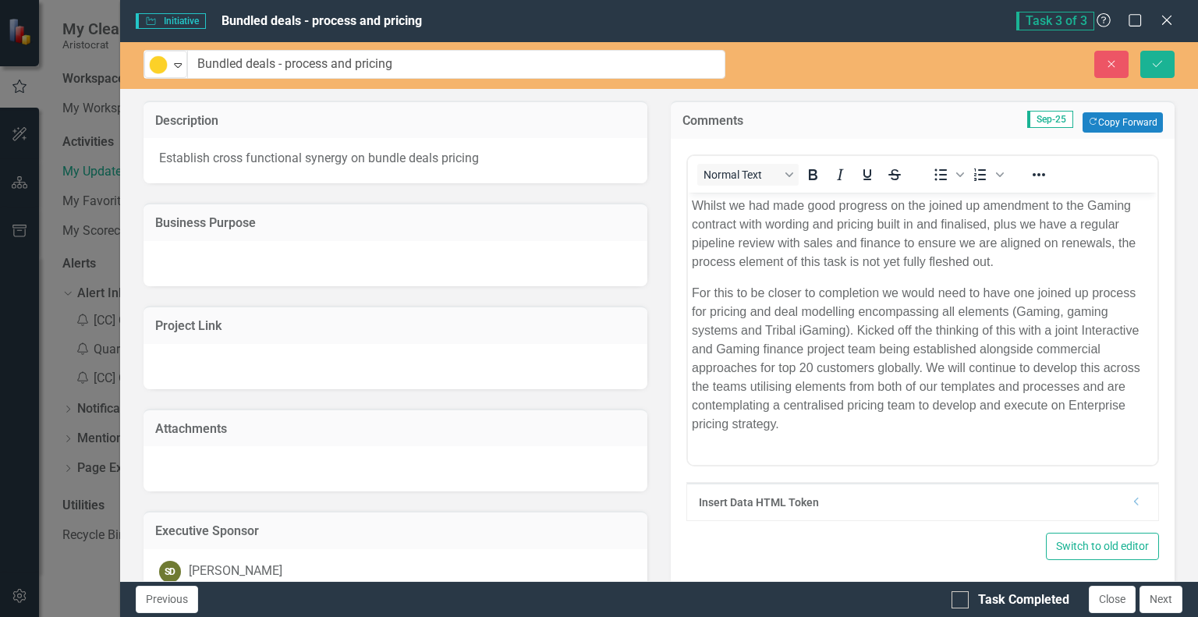
checkbox input "true"
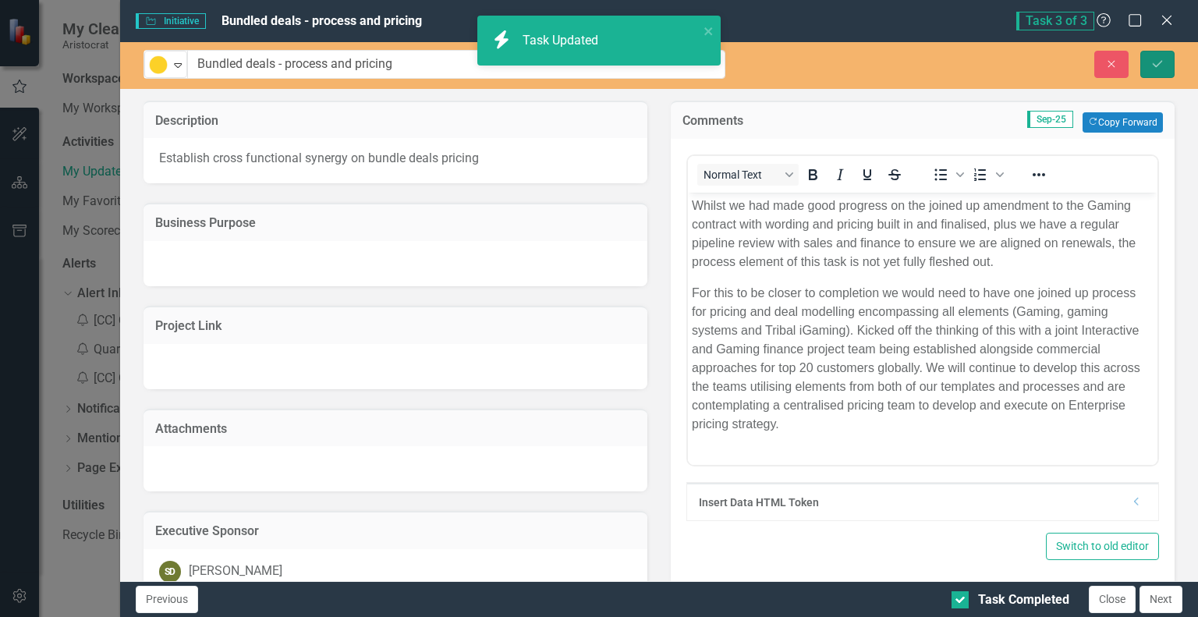
click at [1158, 57] on button "Save" at bounding box center [1157, 64] width 34 height 27
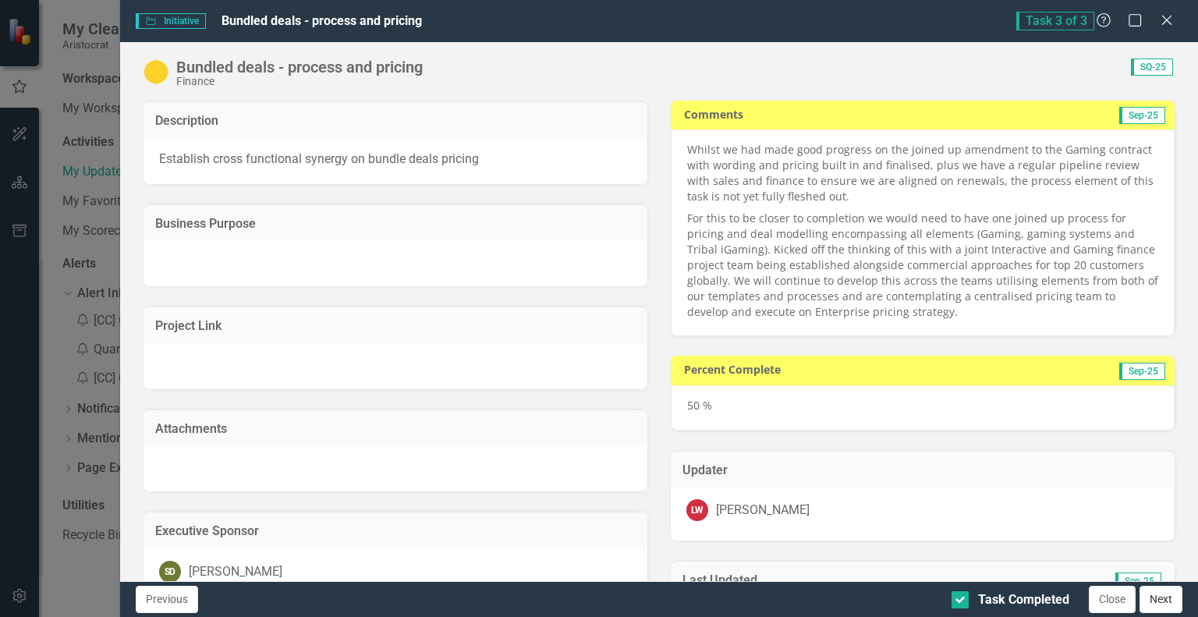
click at [1153, 594] on button "Next" at bounding box center [1161, 599] width 43 height 27
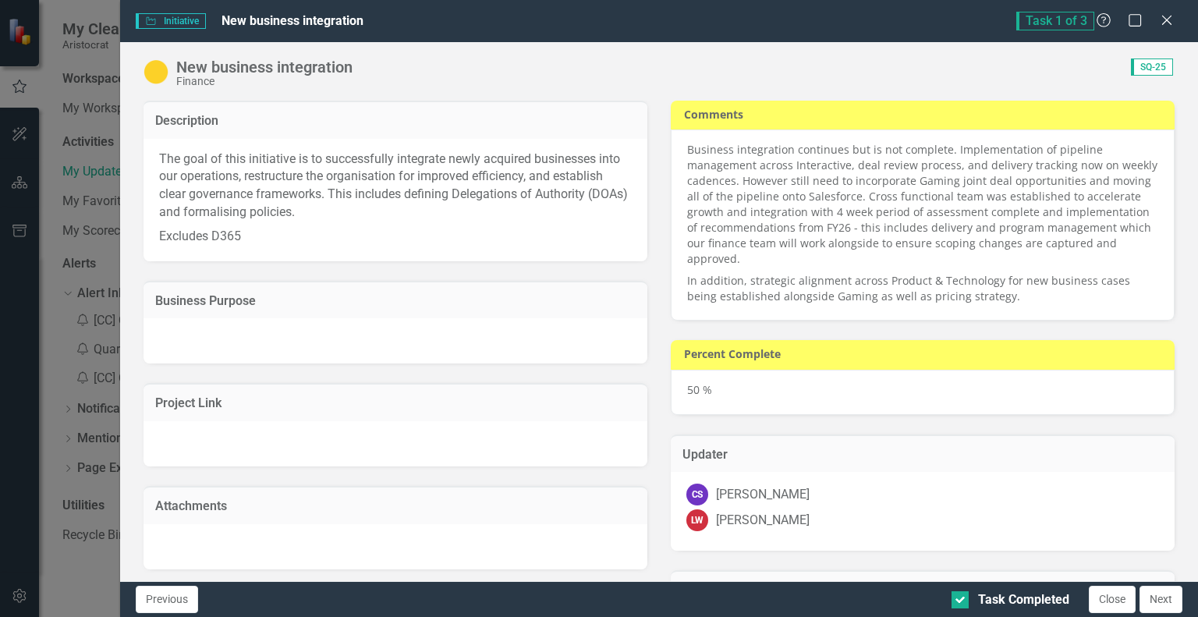
checkbox input "true"
click at [1164, 592] on button "Next" at bounding box center [1161, 599] width 43 height 27
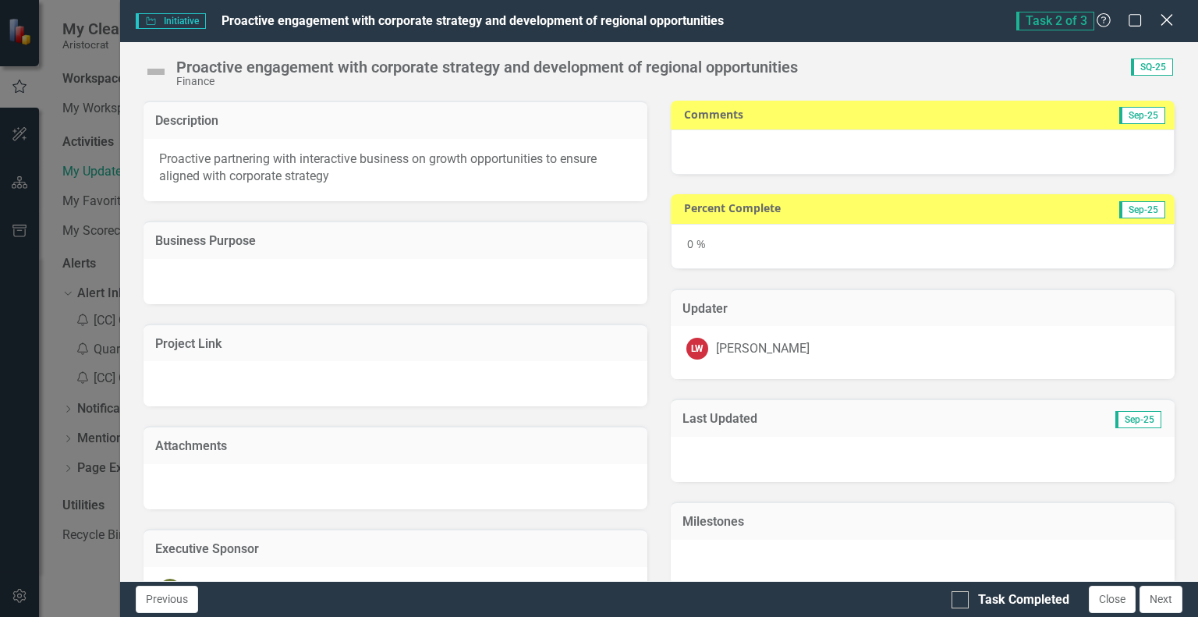
click at [1169, 18] on icon "Close" at bounding box center [1167, 19] width 20 height 15
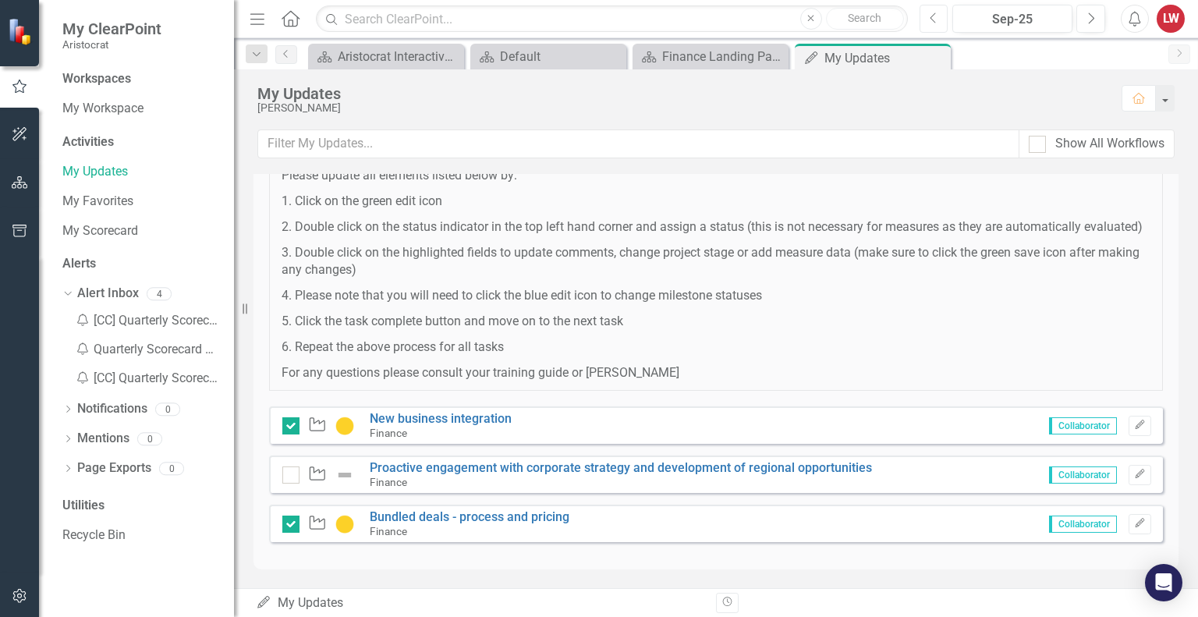
click at [939, 16] on button "Previous" at bounding box center [934, 19] width 29 height 28
click at [914, 476] on div "Initiative Proactive engagement with corporate strategy and development of regi…" at bounding box center [716, 474] width 894 height 37
click at [1135, 475] on icon "button" at bounding box center [1139, 473] width 9 height 9
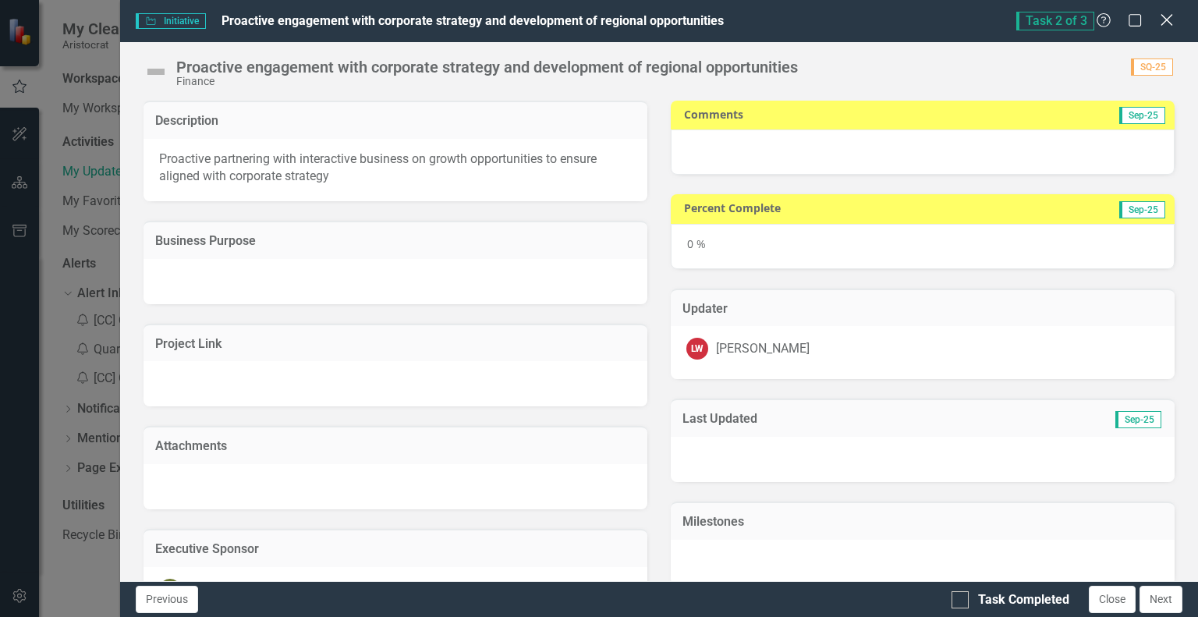
click at [1166, 23] on icon "Close" at bounding box center [1167, 19] width 20 height 15
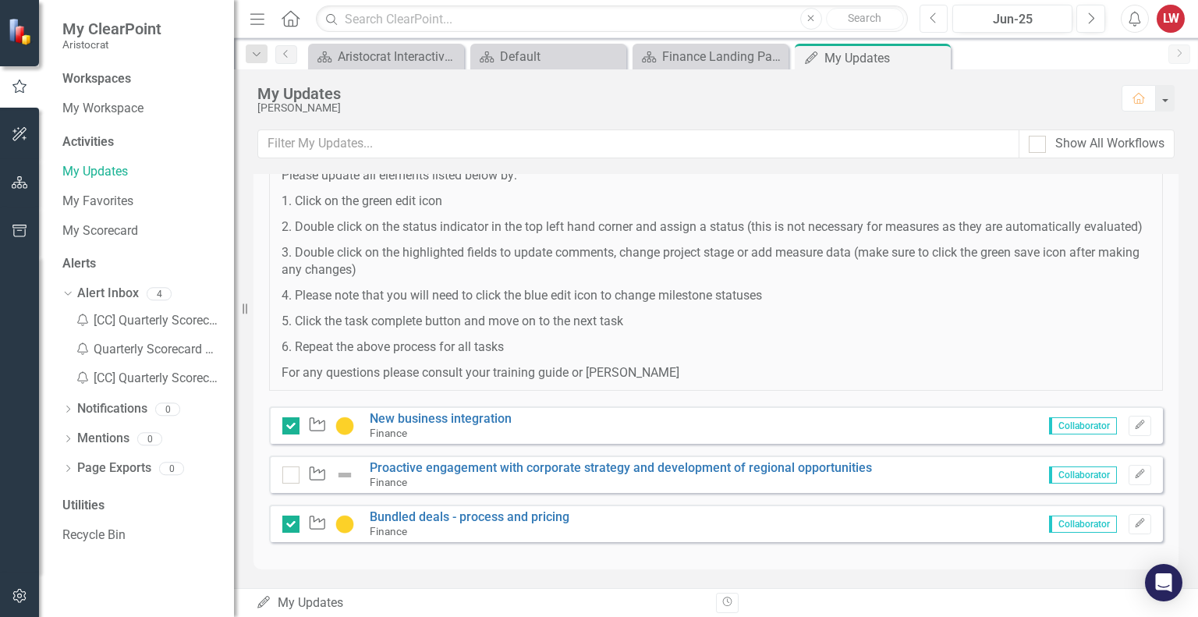
click at [934, 22] on icon "Previous" at bounding box center [934, 19] width 9 height 14
click at [1134, 471] on icon "Edit" at bounding box center [1140, 474] width 12 height 9
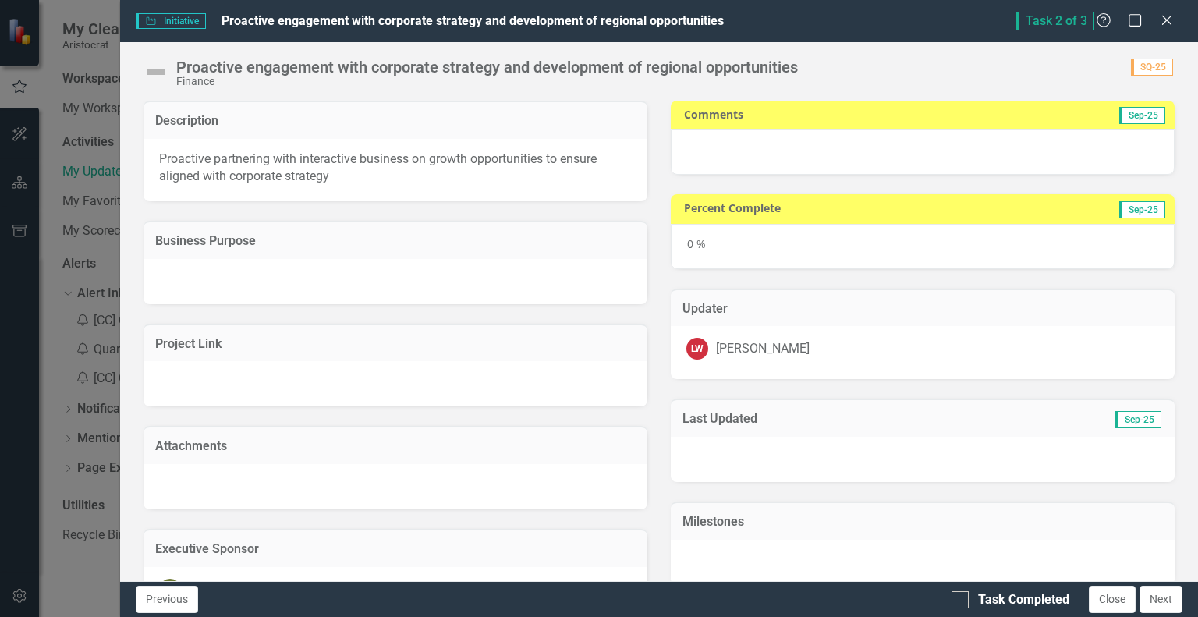
click at [1169, 23] on icon at bounding box center [1166, 20] width 9 height 9
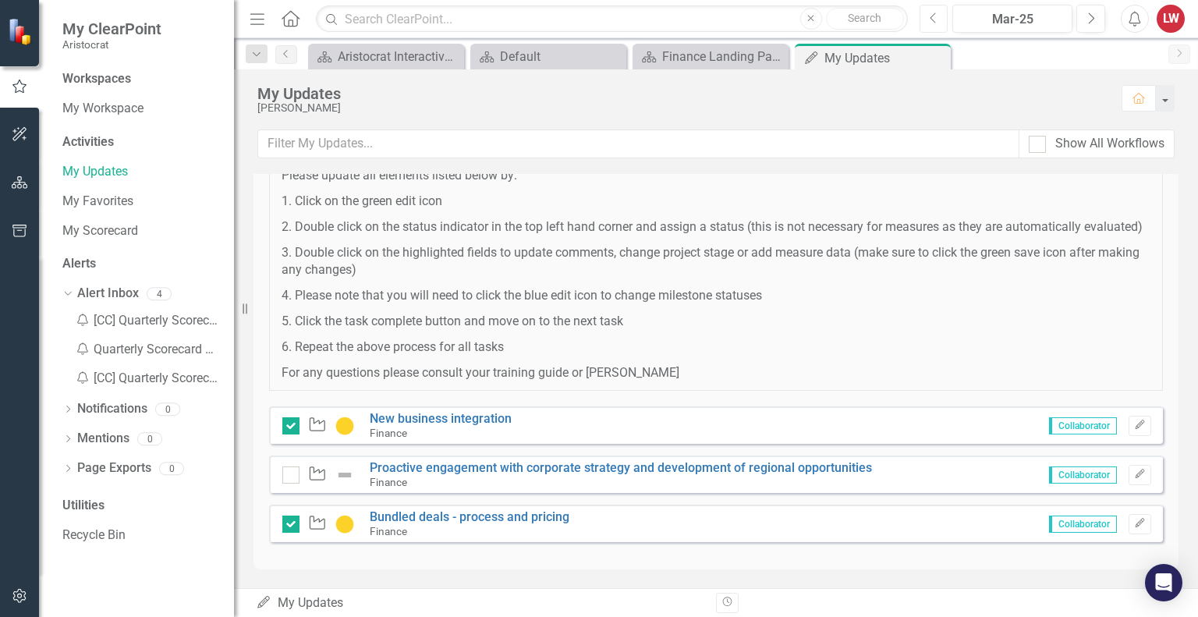
click at [925, 21] on button "Previous" at bounding box center [934, 19] width 29 height 28
click at [624, 465] on link "Proactive engagement with corporate strategy and development of regional opport…" at bounding box center [621, 467] width 502 height 15
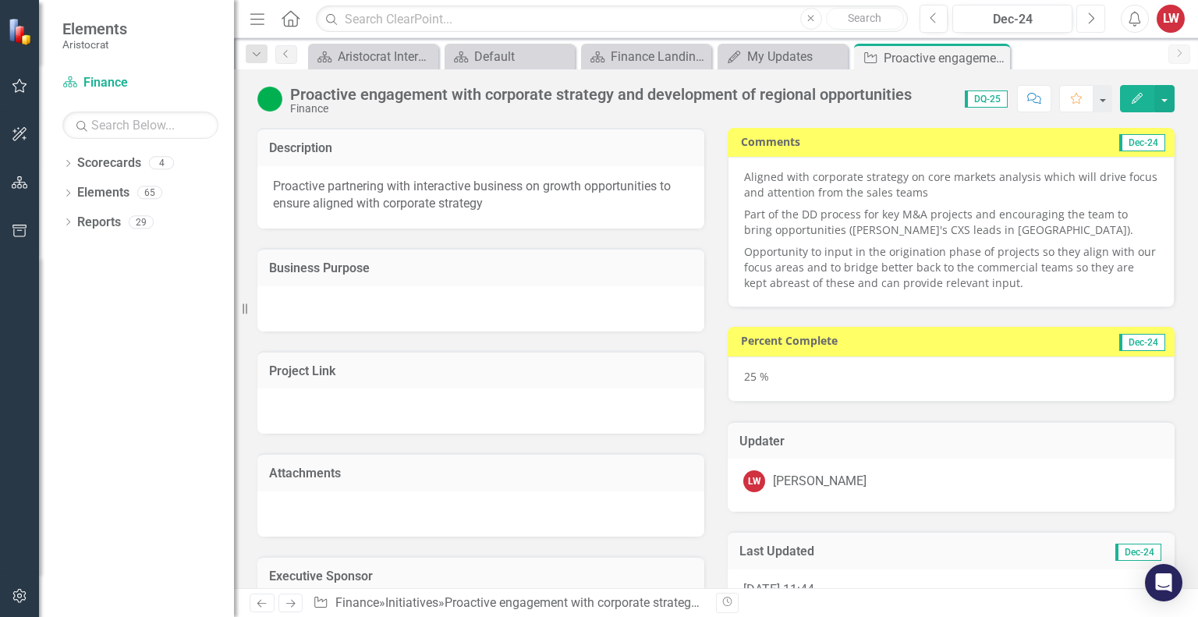
click at [1101, 17] on button "Next" at bounding box center [1091, 19] width 29 height 28
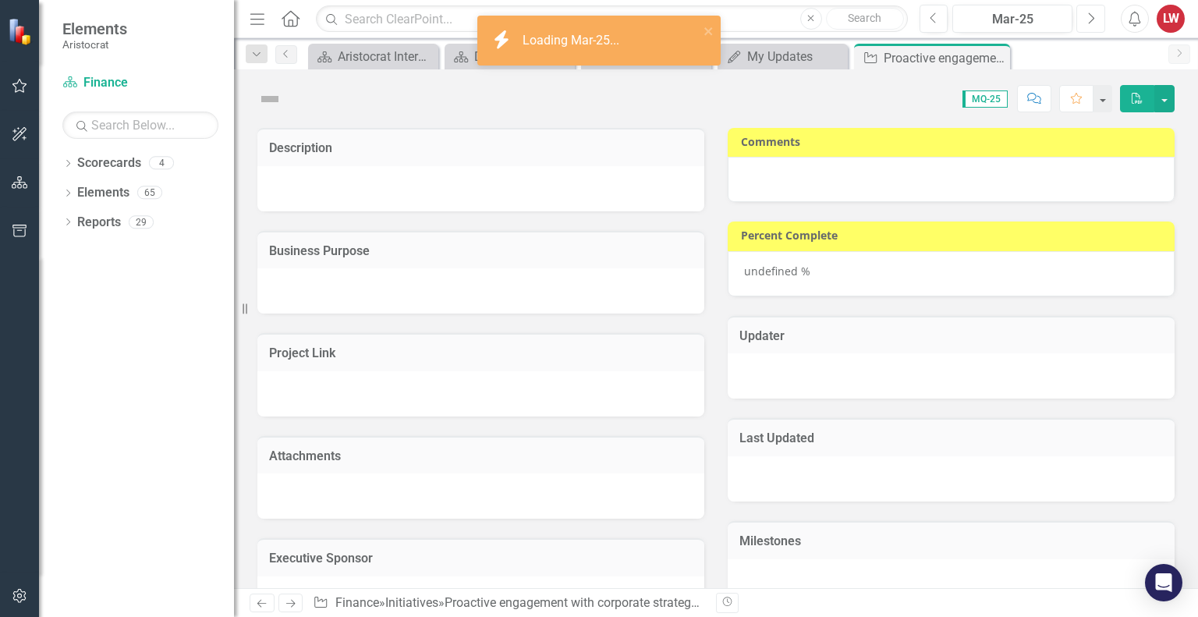
click at [1101, 17] on button "Next" at bounding box center [1091, 19] width 29 height 28
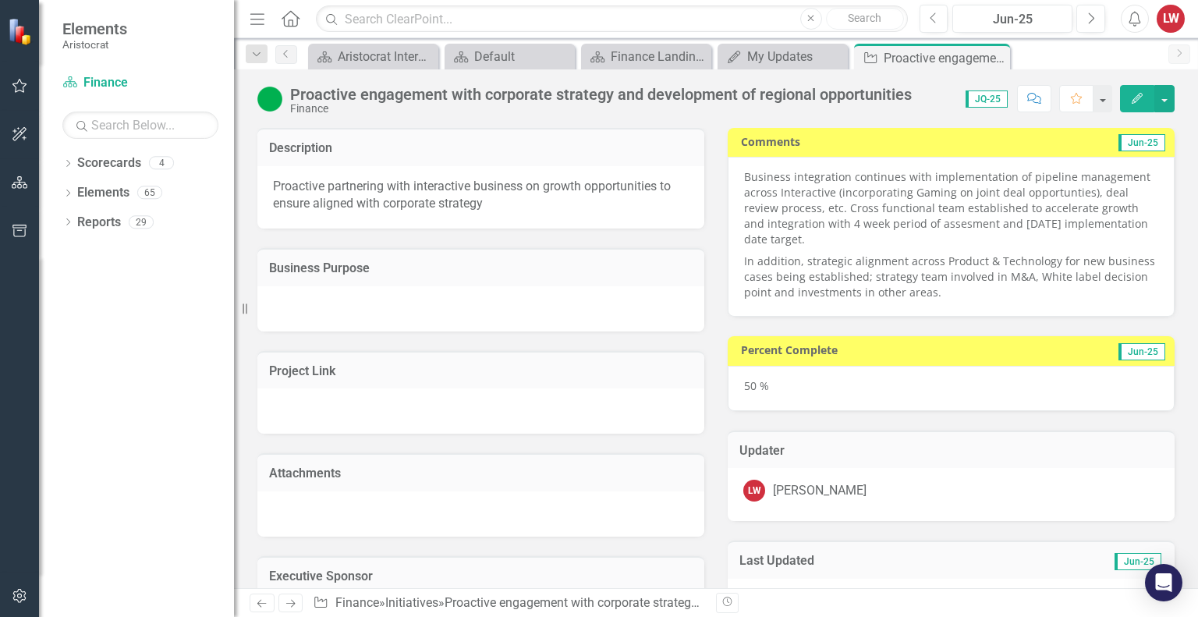
drag, startPoint x: 903, startPoint y: 297, endPoint x: 939, endPoint y: 268, distance: 46.7
click at [939, 268] on p "In addition, strategic alignment across Product & Technology for new business c…" at bounding box center [951, 275] width 414 height 50
click at [23, 87] on icon "button" at bounding box center [20, 86] width 16 height 12
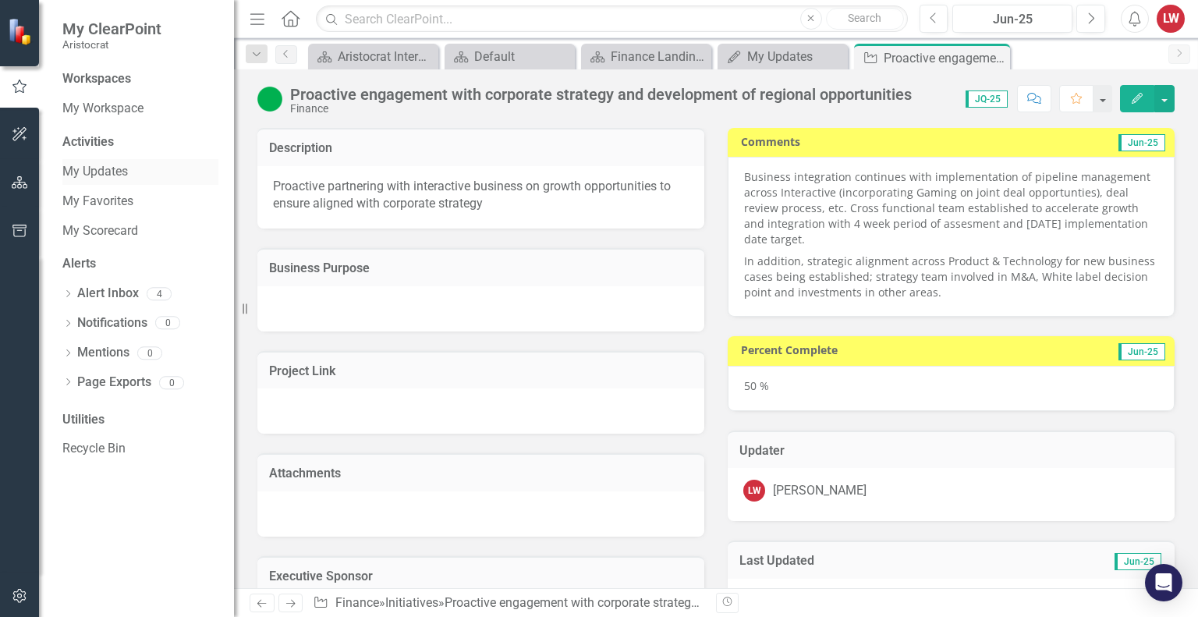
click at [105, 168] on link "My Updates" at bounding box center [140, 172] width 156 height 18
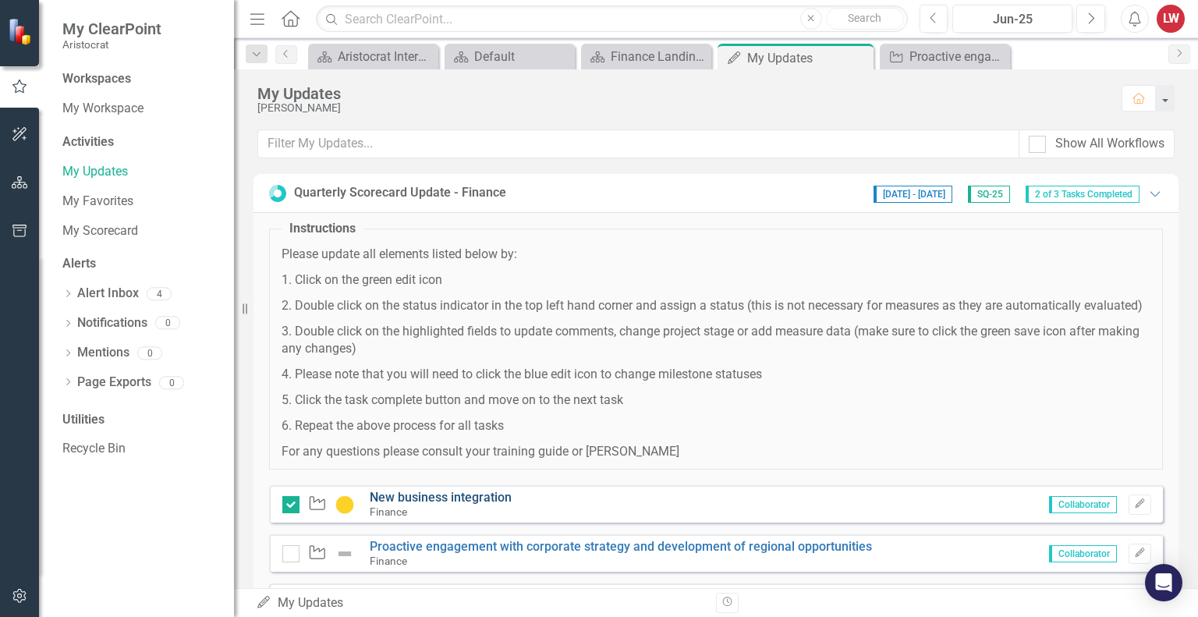
click at [477, 505] on link "New business integration" at bounding box center [441, 497] width 142 height 15
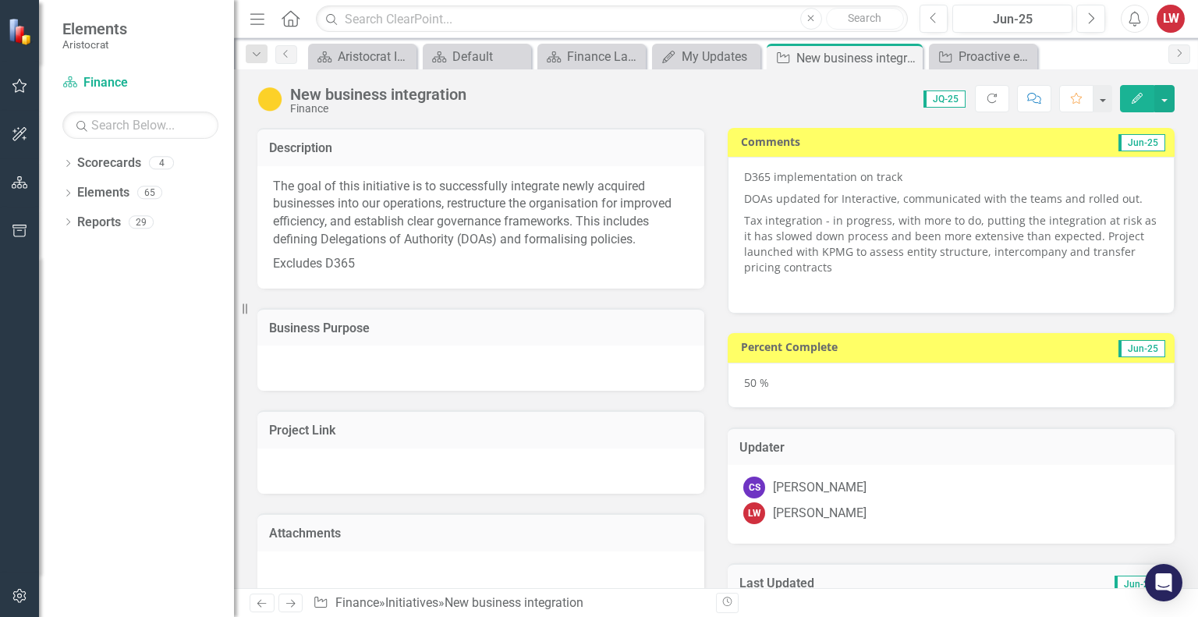
drag, startPoint x: 842, startPoint y: 267, endPoint x: 789, endPoint y: 239, distance: 59.7
click at [789, 239] on p "Tax integration - in progress, with more to do, putting the integration at risk…" at bounding box center [951, 244] width 414 height 69
click at [1135, 98] on icon "Edit" at bounding box center [1137, 98] width 14 height 11
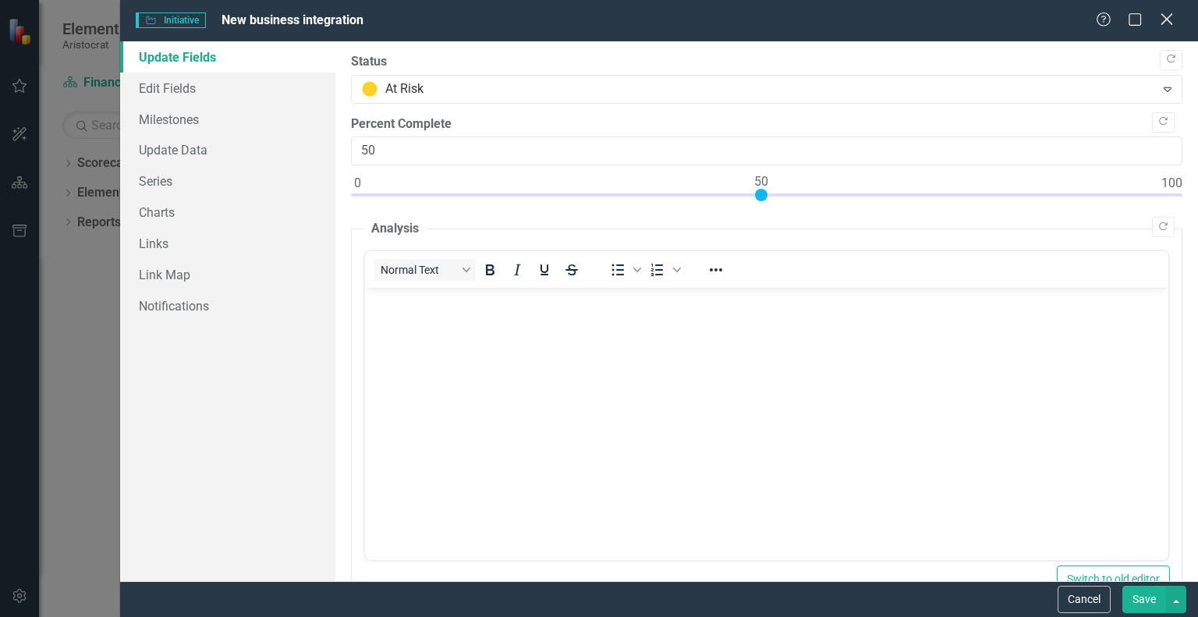
click at [1165, 27] on icon "Close" at bounding box center [1167, 19] width 20 height 15
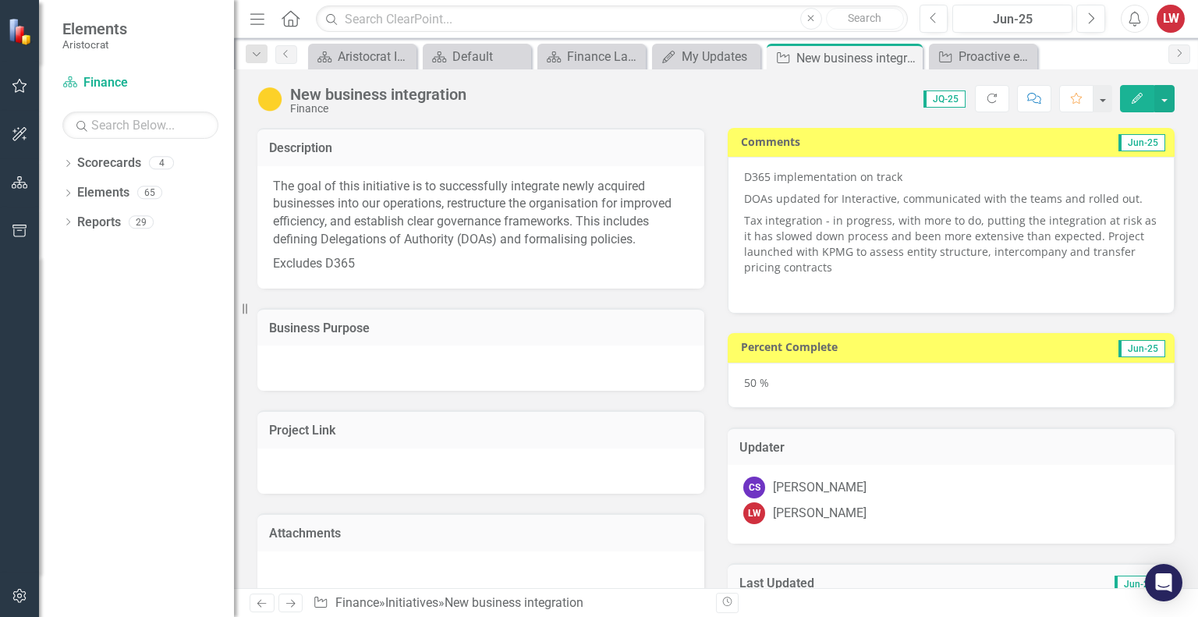
click at [884, 213] on p "Tax integration - in progress, with more to do, putting the integration at risk…" at bounding box center [951, 244] width 414 height 69
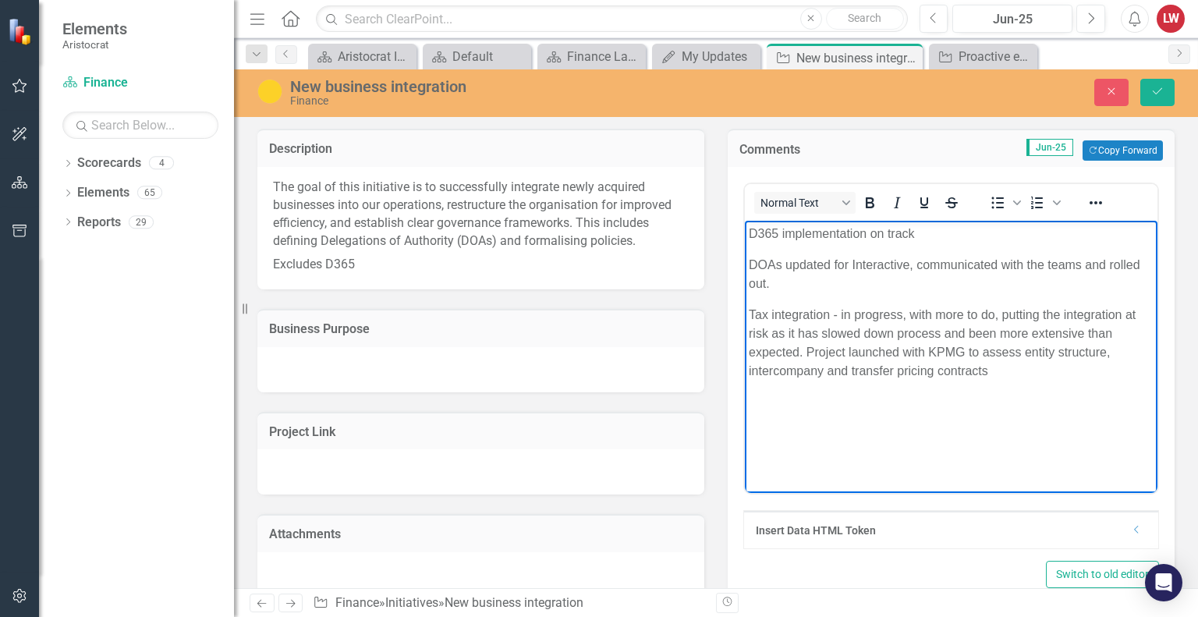
drag, startPoint x: 992, startPoint y: 375, endPoint x: 713, endPoint y: 200, distance: 329.4
click at [745, 221] on html "D365 implementation on track DOAs updated for Interactive, communicated with th…" at bounding box center [951, 338] width 413 height 234
copy body "D365 implementation on track DOAs updated for Interactive, communicated with th…"
click at [794, 310] on p "Tax integration - in progress, with more to do, putting the integration at risk…" at bounding box center [951, 343] width 405 height 75
click at [1115, 89] on icon "Close" at bounding box center [1112, 91] width 14 height 11
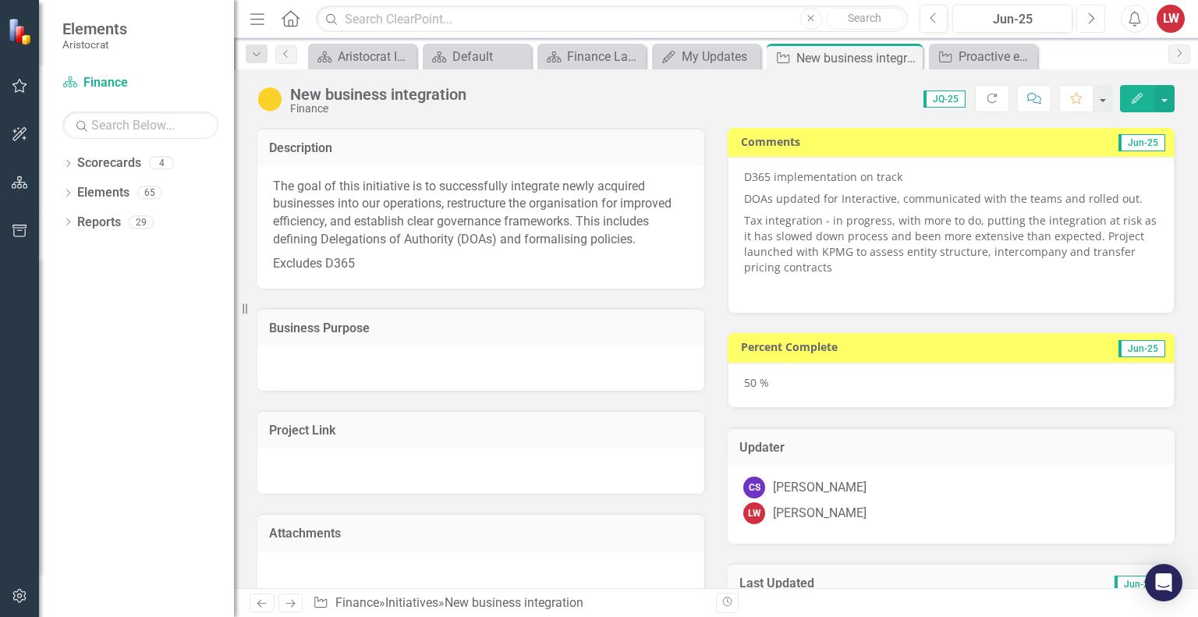
click at [1094, 13] on icon "Next" at bounding box center [1091, 19] width 9 height 14
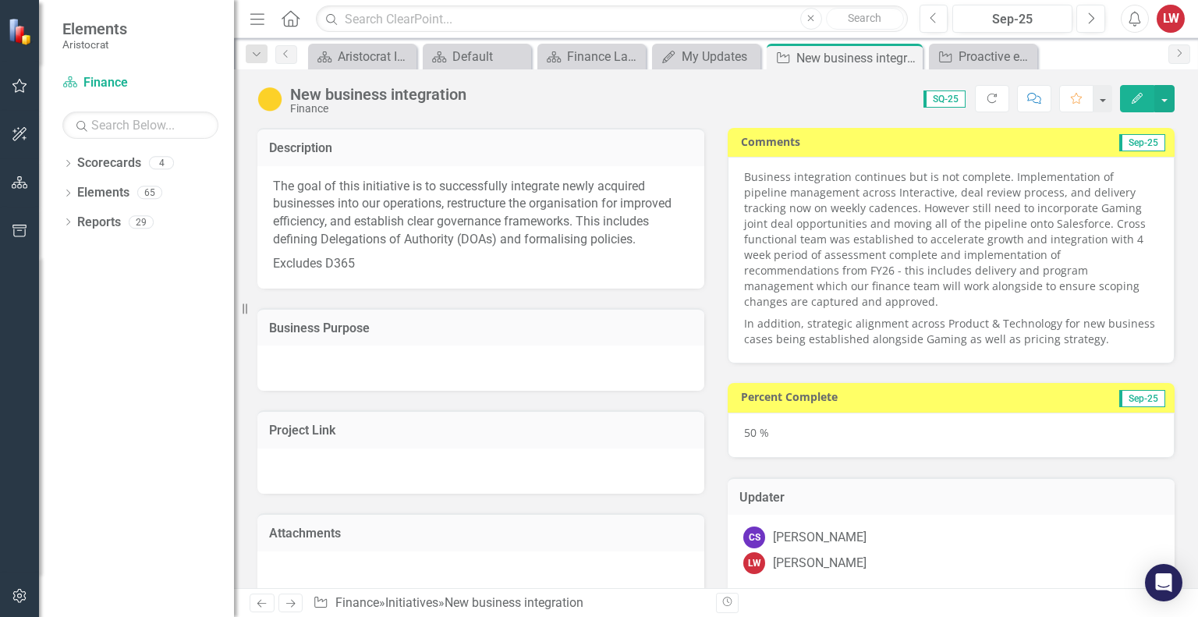
click at [1138, 94] on icon "Edit" at bounding box center [1137, 98] width 14 height 11
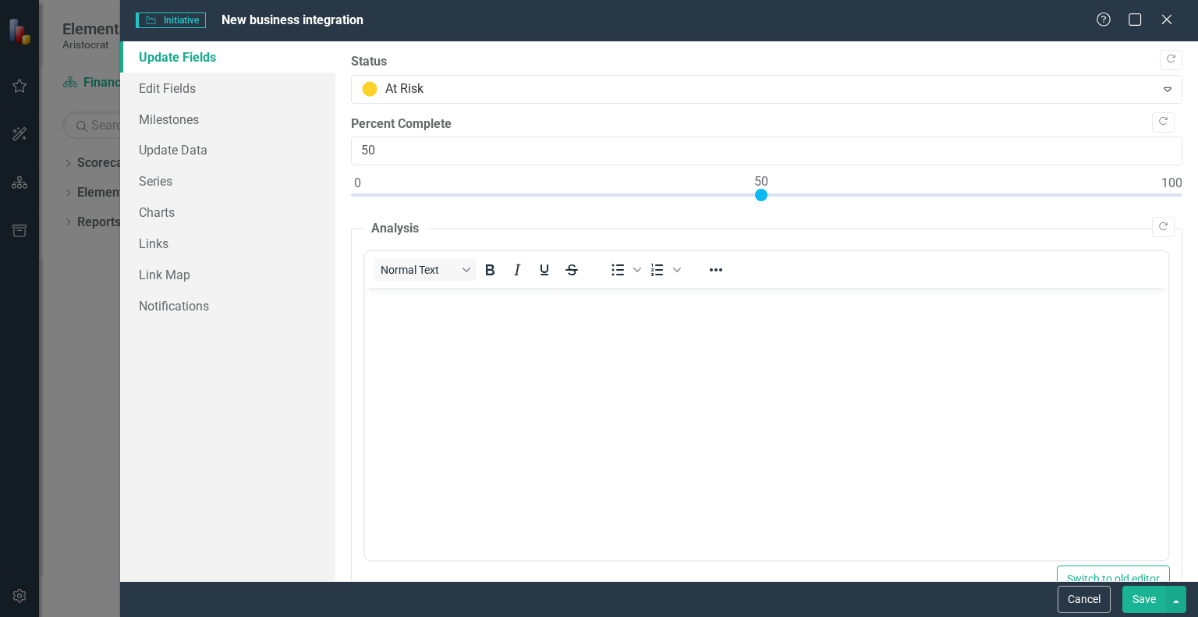
click at [395, 329] on body "Rich Text Area. Press ALT-0 for help." at bounding box center [766, 405] width 803 height 234
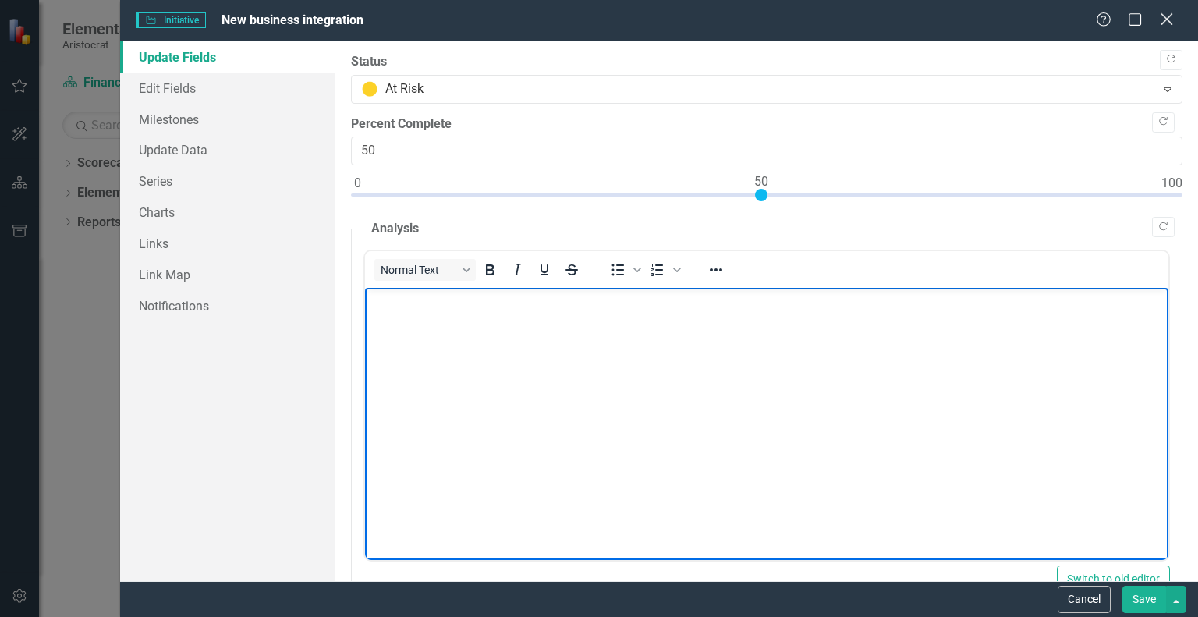
click at [1173, 20] on icon "Close" at bounding box center [1167, 19] width 20 height 15
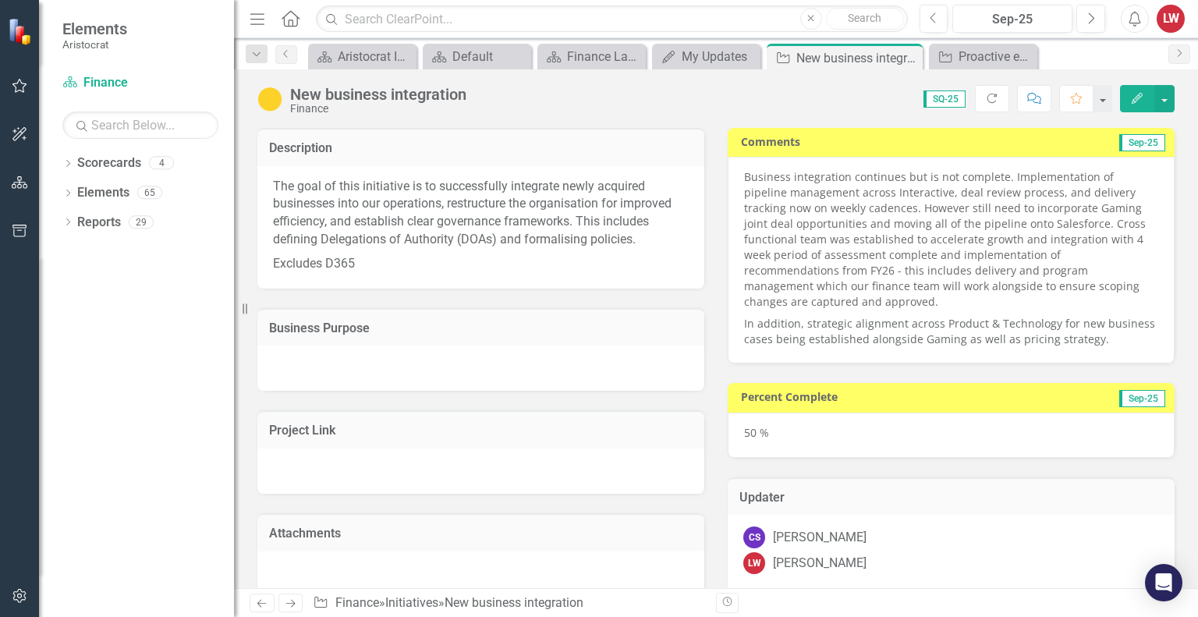
click at [845, 188] on p "Business integration continues but is not complete. Implementation of pipeline …" at bounding box center [951, 241] width 414 height 144
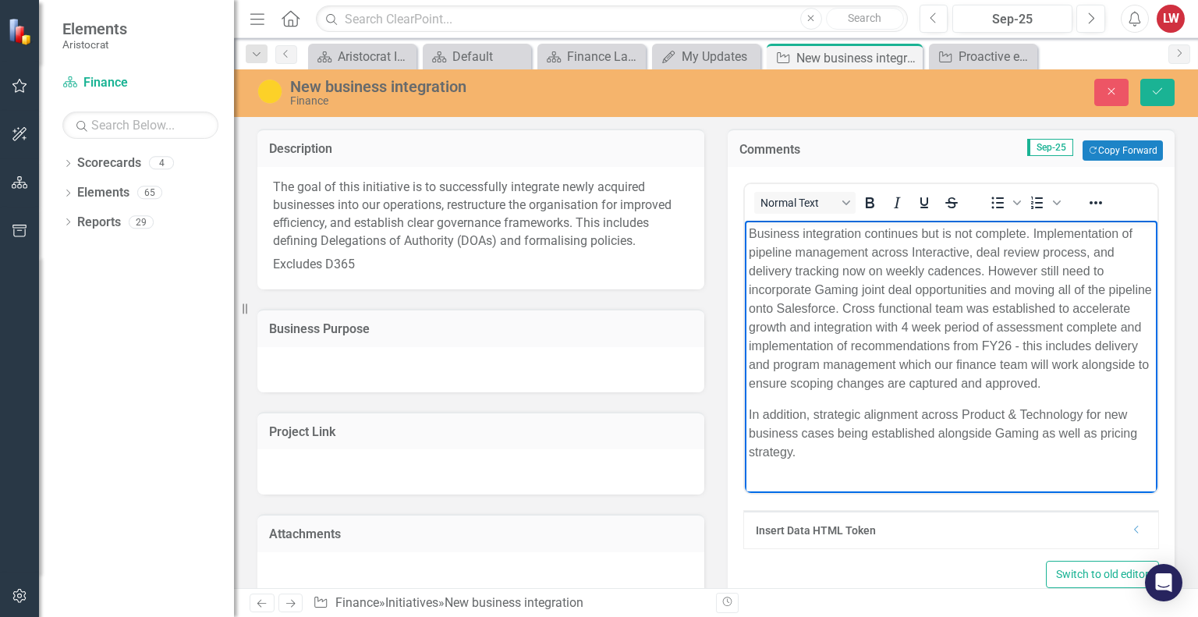
click at [754, 236] on p "Business integration continues but is not complete. Implementation of pipeline …" at bounding box center [951, 309] width 405 height 168
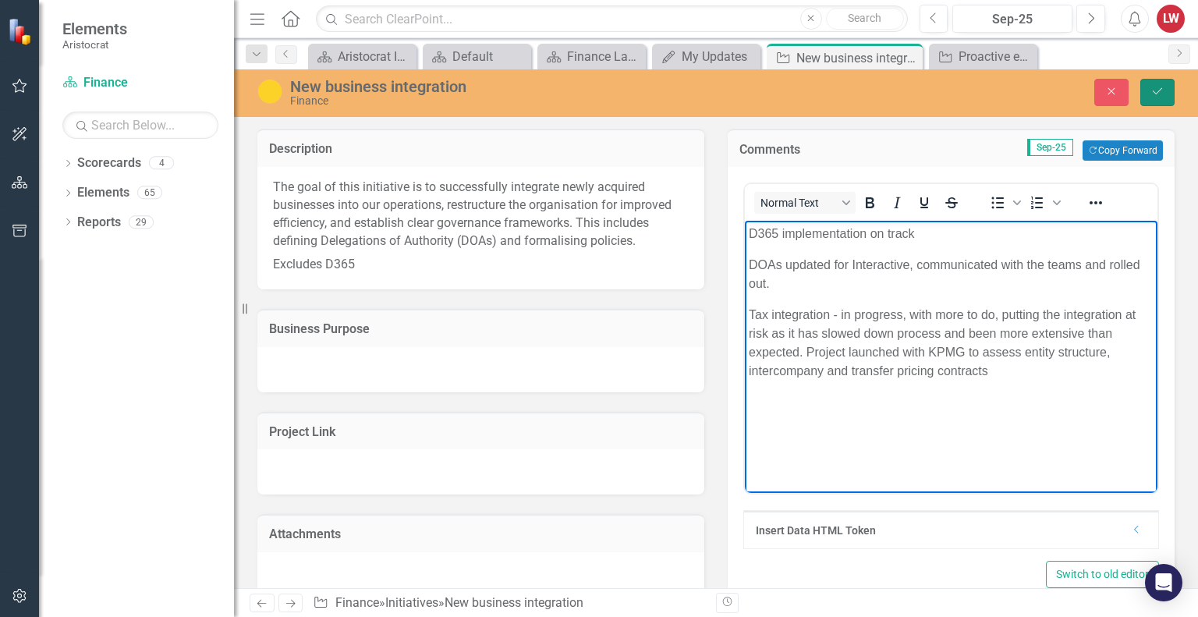
click at [1155, 84] on button "Save" at bounding box center [1157, 92] width 34 height 27
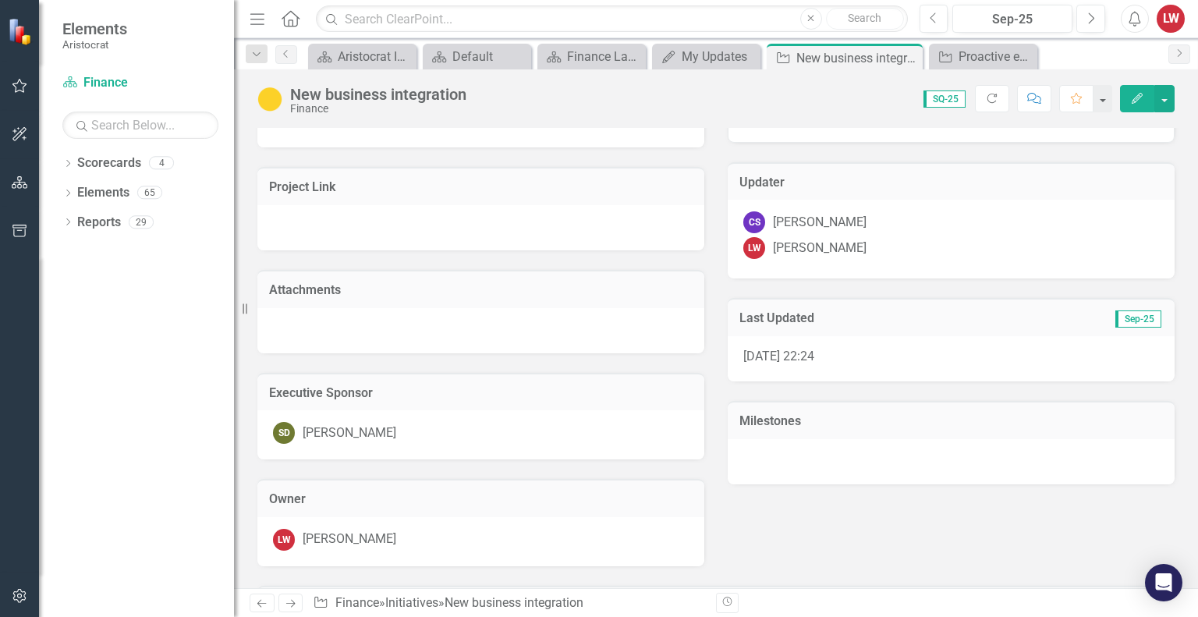
scroll to position [402, 0]
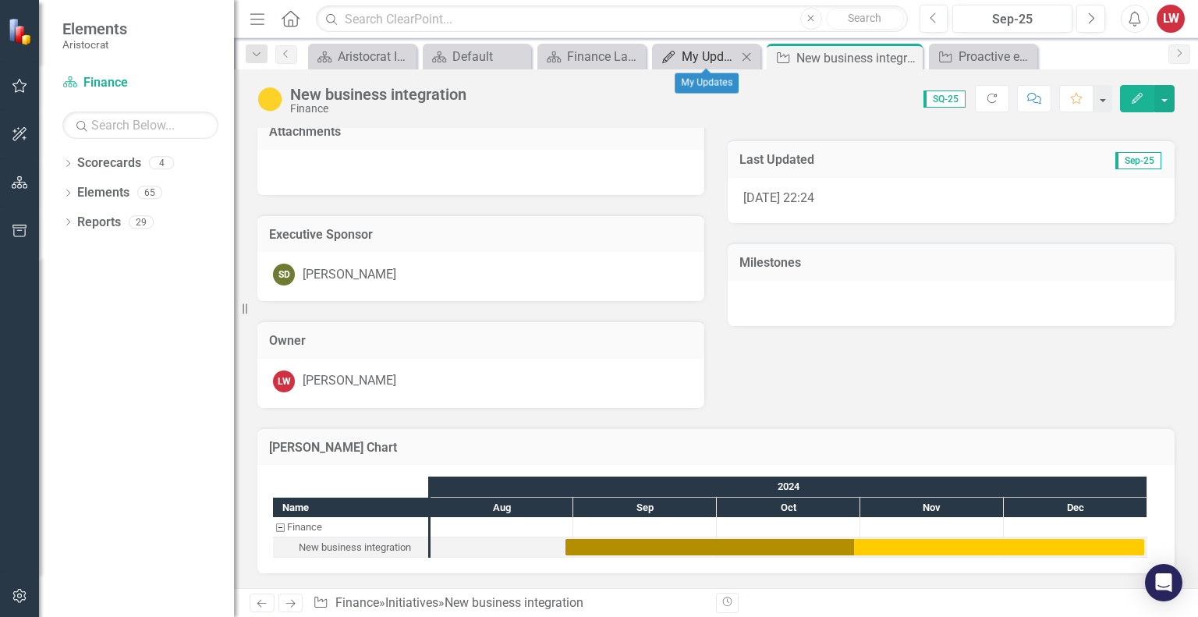
click at [721, 50] on div "My Updates" at bounding box center [709, 57] width 55 height 20
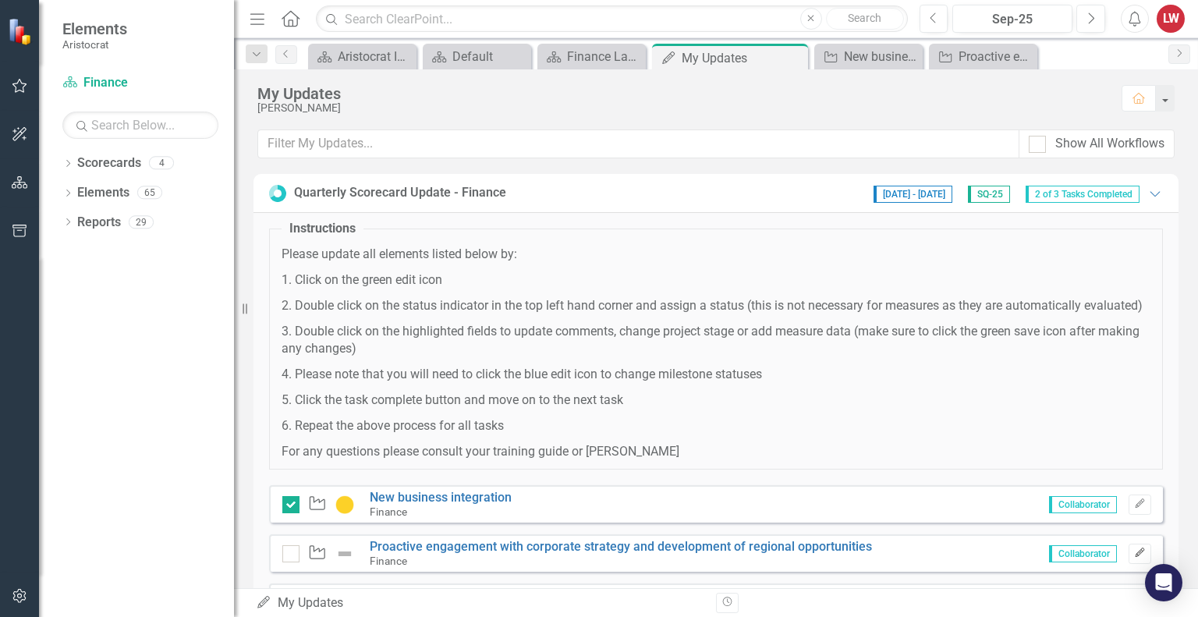
click at [1135, 557] on icon "button" at bounding box center [1139, 552] width 9 height 9
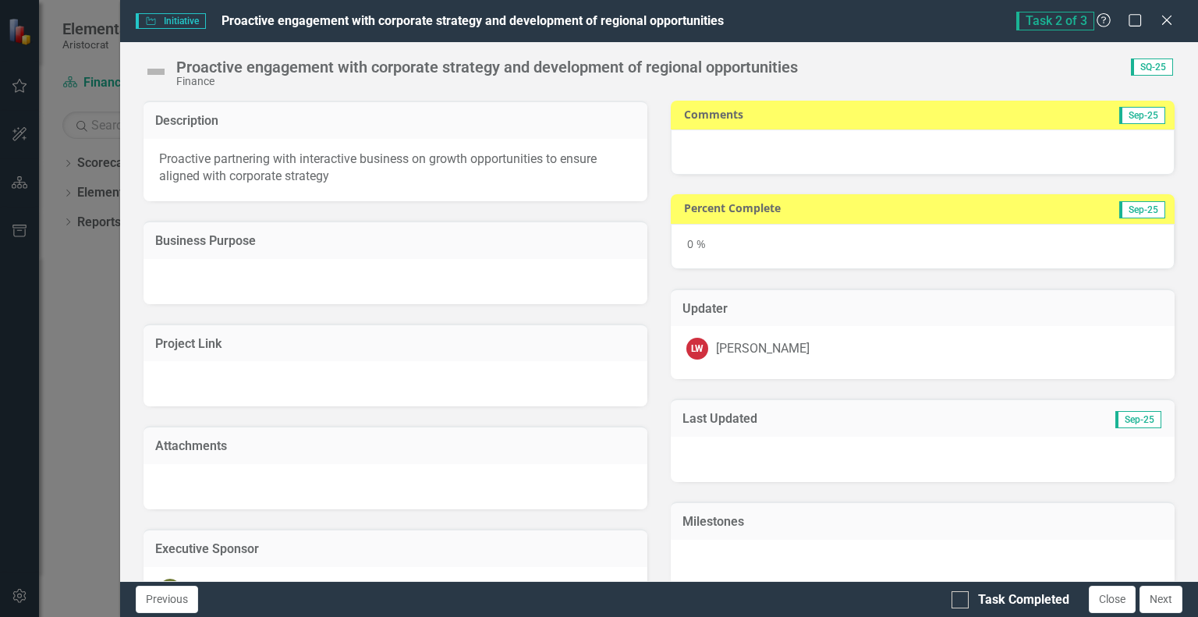
click at [938, 152] on div at bounding box center [923, 151] width 504 height 45
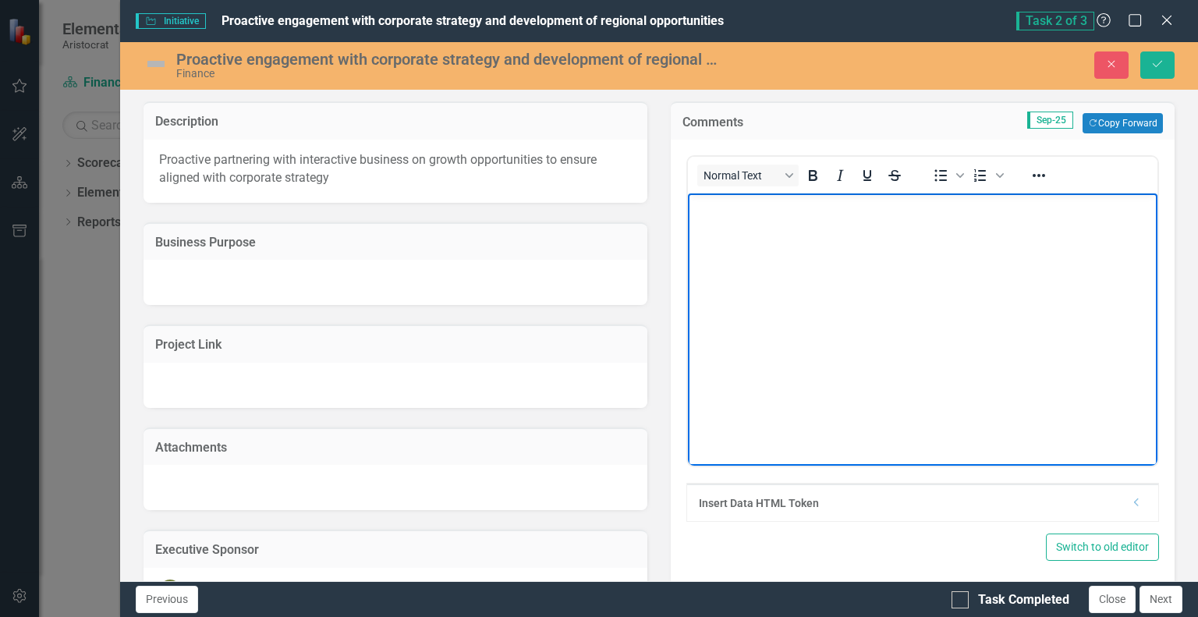
click at [732, 229] on body "Rich Text Area. Press ALT-0 for help." at bounding box center [922, 310] width 470 height 234
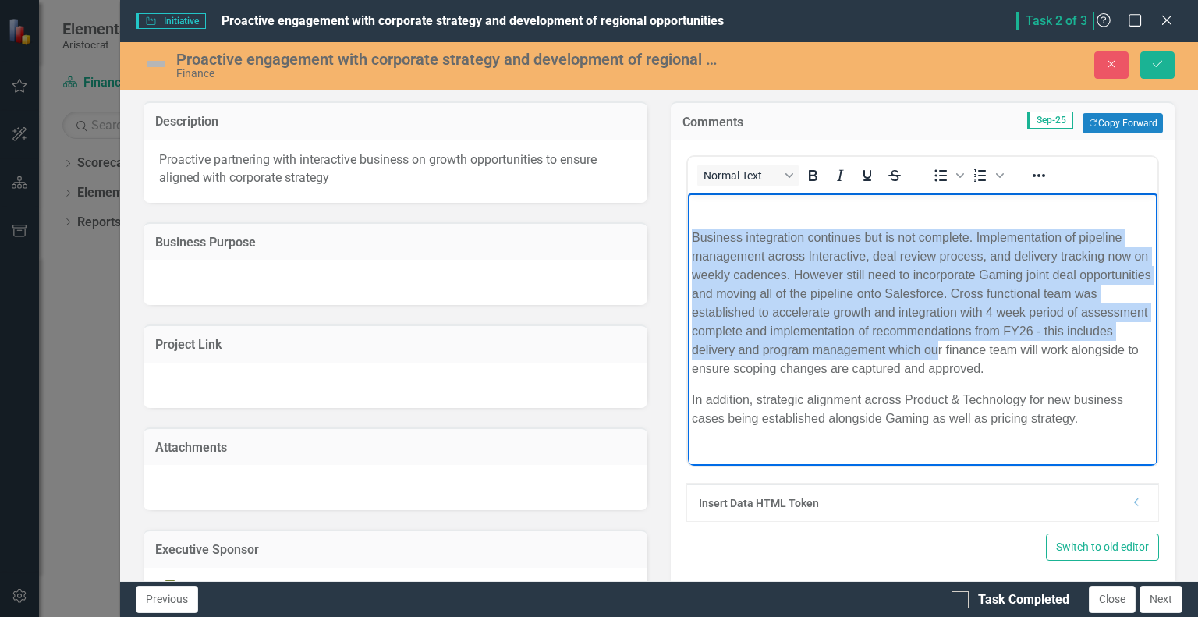
drag, startPoint x: 693, startPoint y: 231, endPoint x: 984, endPoint y: 356, distance: 315.9
click at [984, 356] on p "Business integration continues but is not complete. Implementation of pipeline …" at bounding box center [922, 304] width 462 height 150
click at [917, 228] on body "Business integration continues but is not complete. Implementation of pipeline …" at bounding box center [922, 318] width 470 height 251
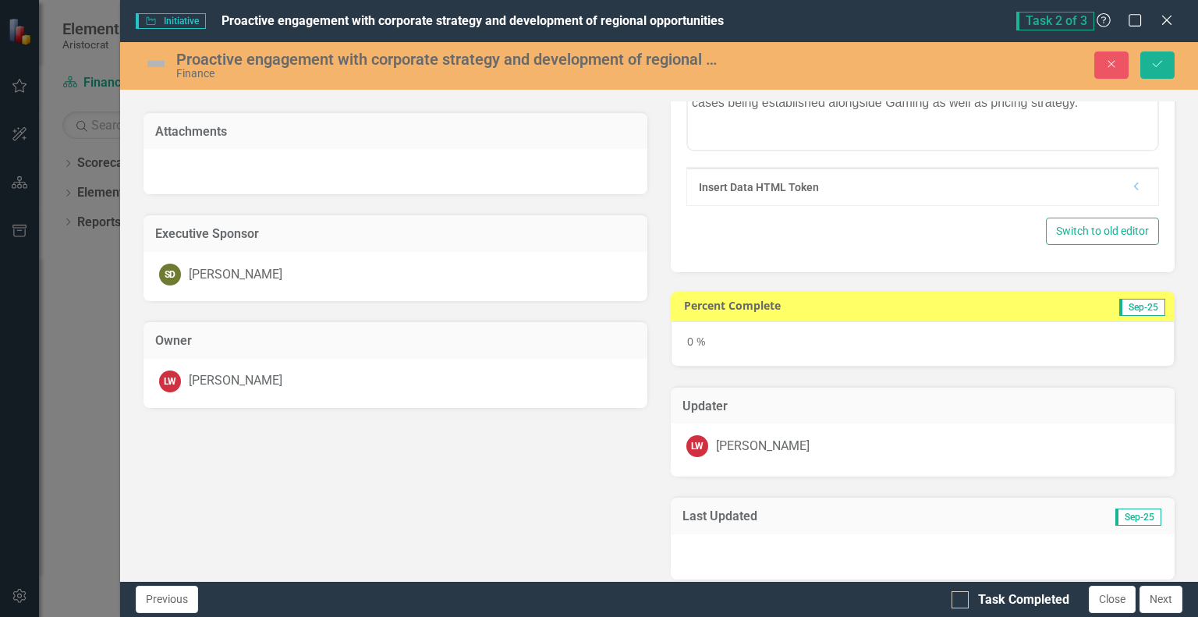
scroll to position [317, 0]
click at [799, 334] on div "0 %" at bounding box center [923, 343] width 504 height 45
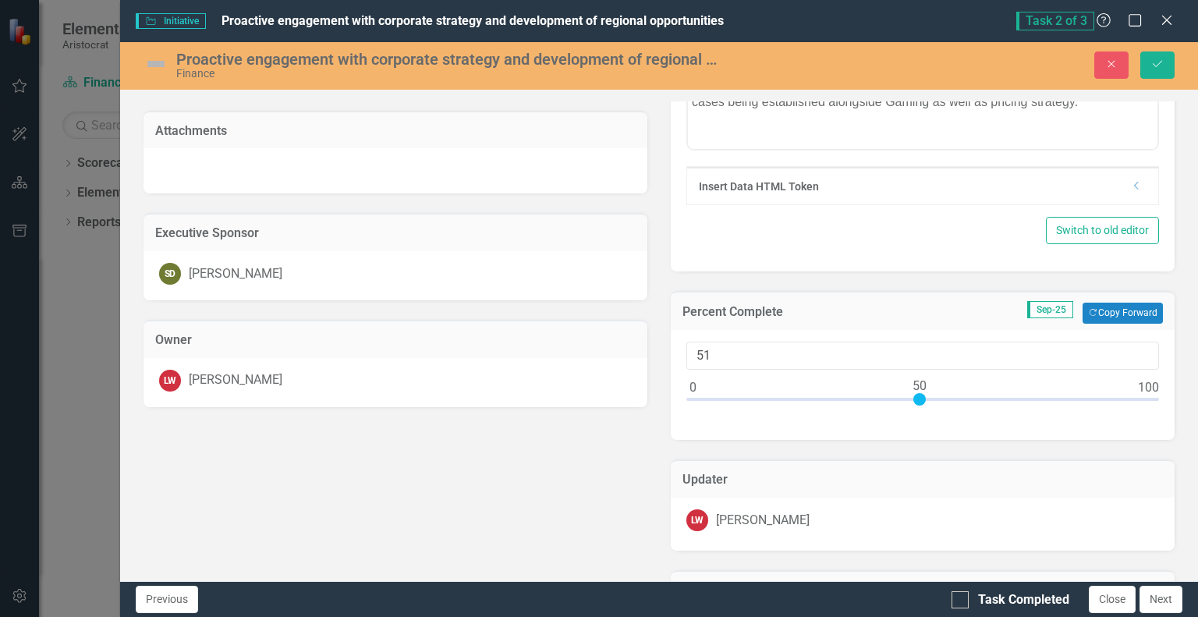
type input "50"
drag, startPoint x: 684, startPoint y: 394, endPoint x: 910, endPoint y: 405, distance: 225.7
click at [910, 405] on div at bounding box center [922, 403] width 473 height 20
click at [154, 56] on img at bounding box center [156, 63] width 25 height 25
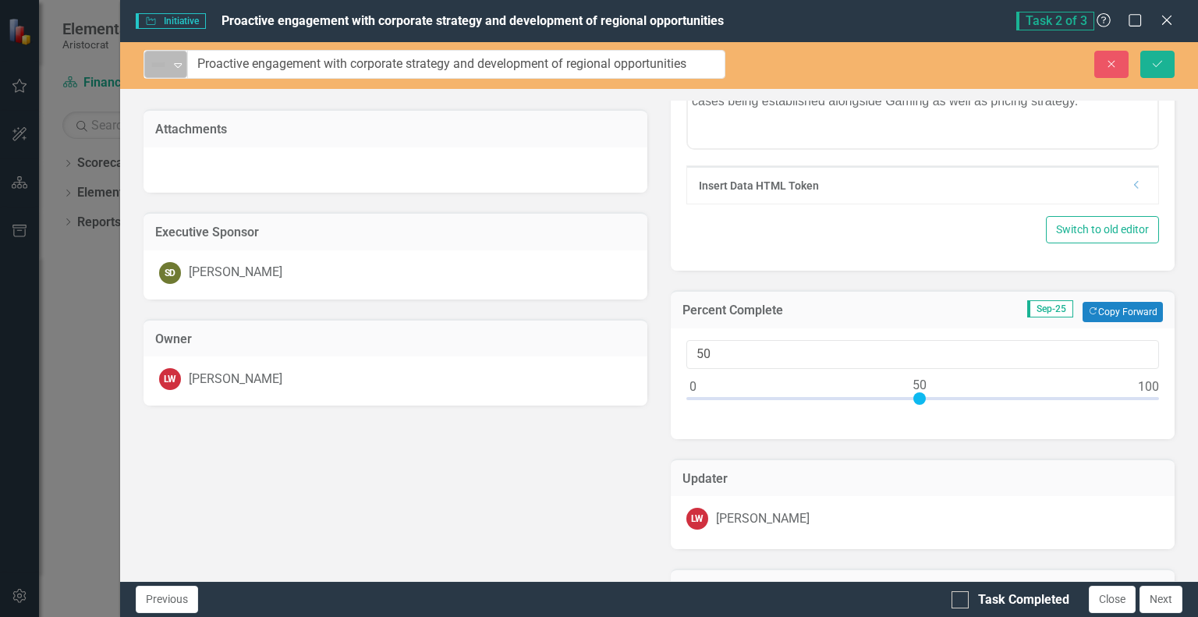
click at [183, 63] on icon "Expand" at bounding box center [178, 65] width 16 height 12
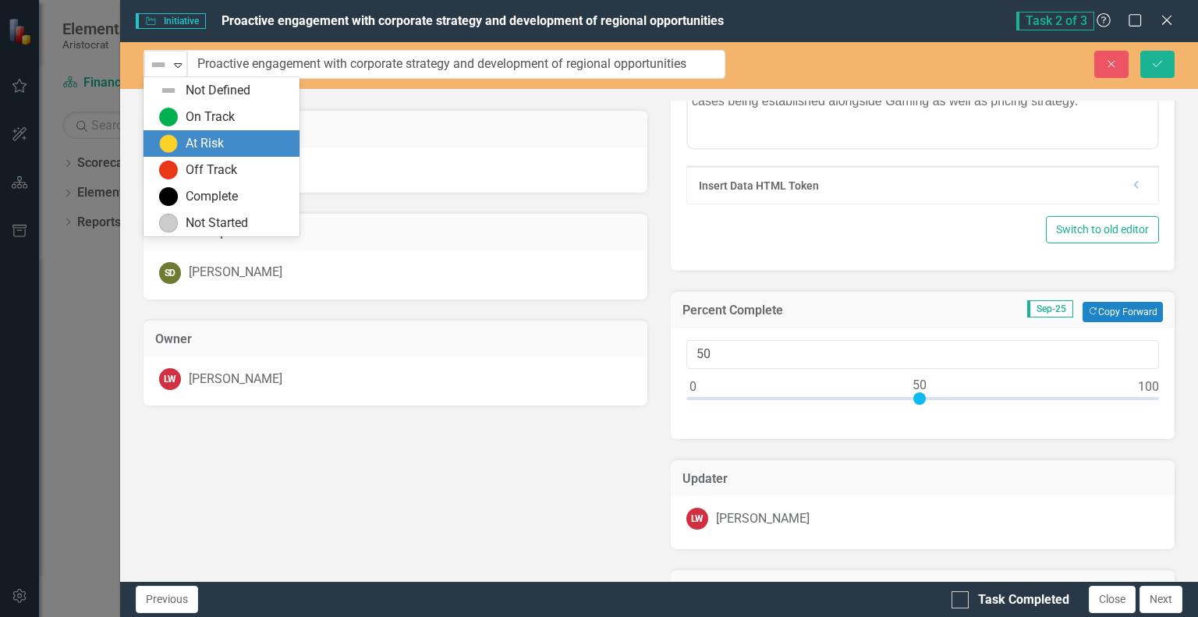
click at [179, 138] on div "At Risk" at bounding box center [224, 143] width 131 height 19
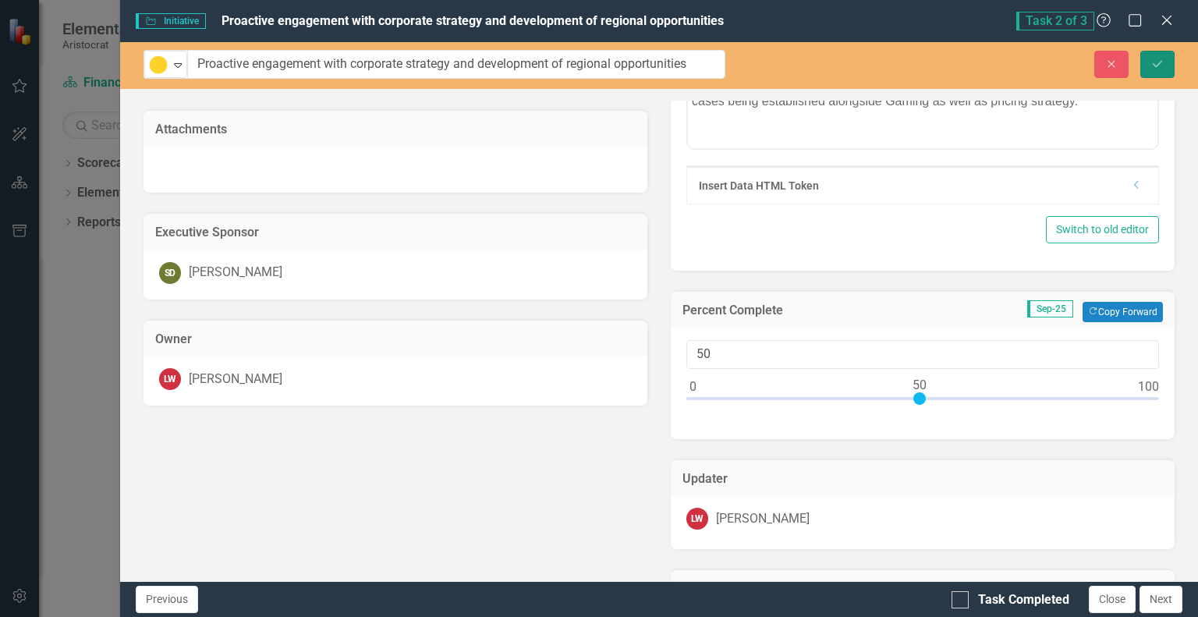
click at [1159, 59] on icon "Save" at bounding box center [1158, 64] width 14 height 11
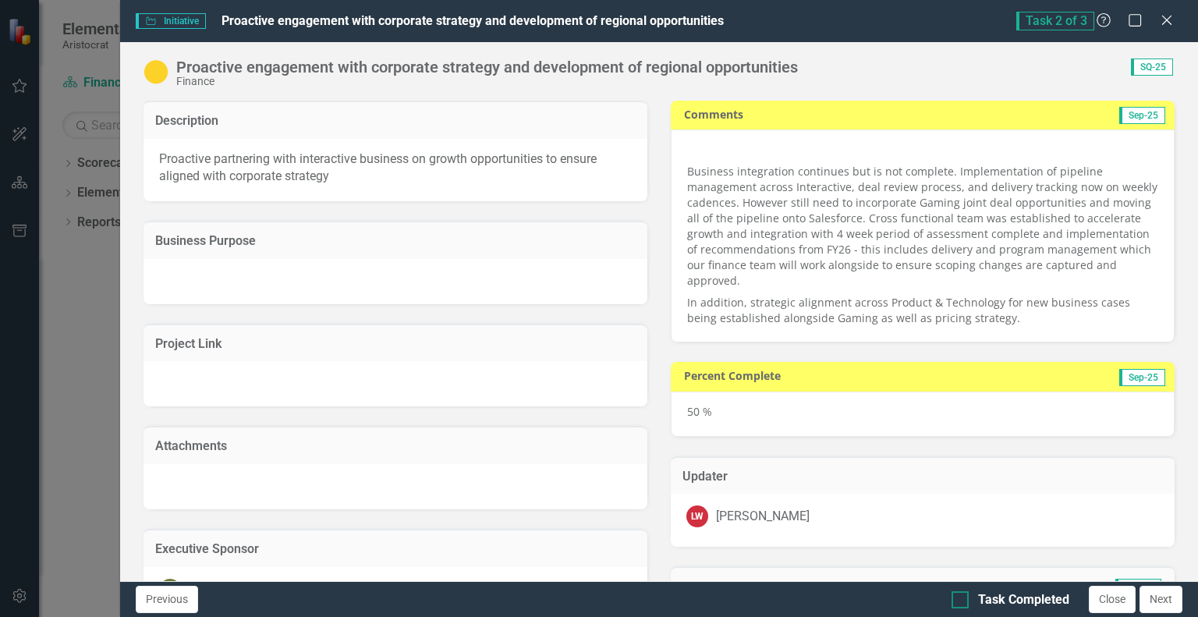
click at [971, 597] on div "Task Completed" at bounding box center [1011, 600] width 118 height 18
click at [962, 597] on input "Task Completed" at bounding box center [957, 596] width 10 height 10
checkbox input "true"
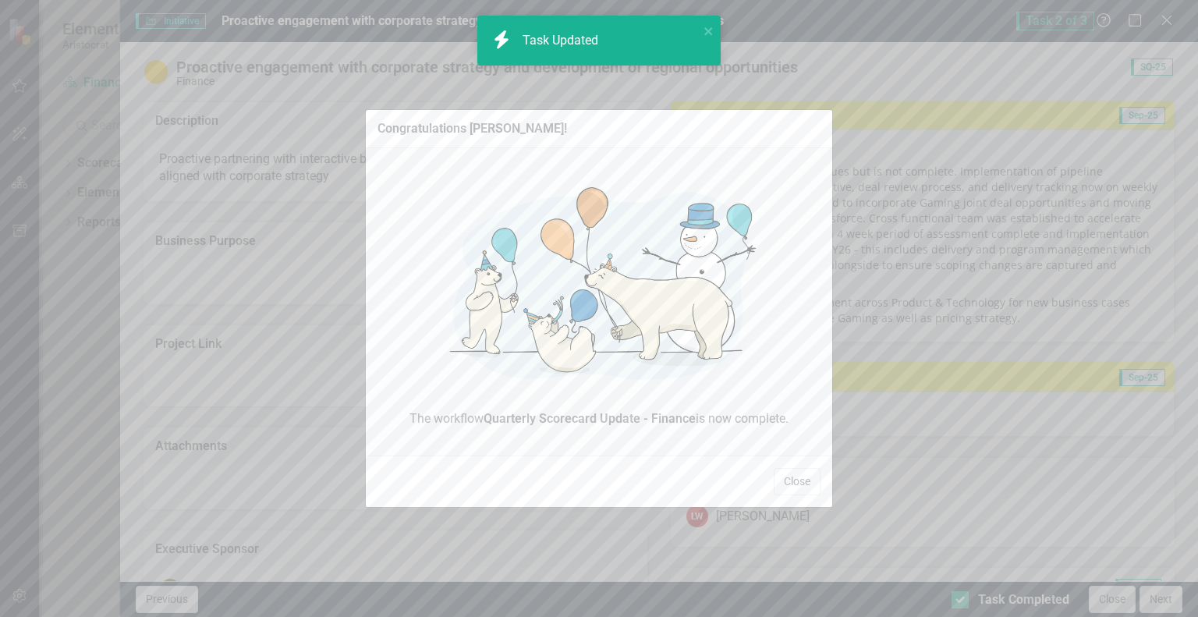
click at [1172, 598] on div "Congratulations [PERSON_NAME]! The workflow Quarterly Scorecard Update - Financ…" at bounding box center [599, 308] width 1198 height 617
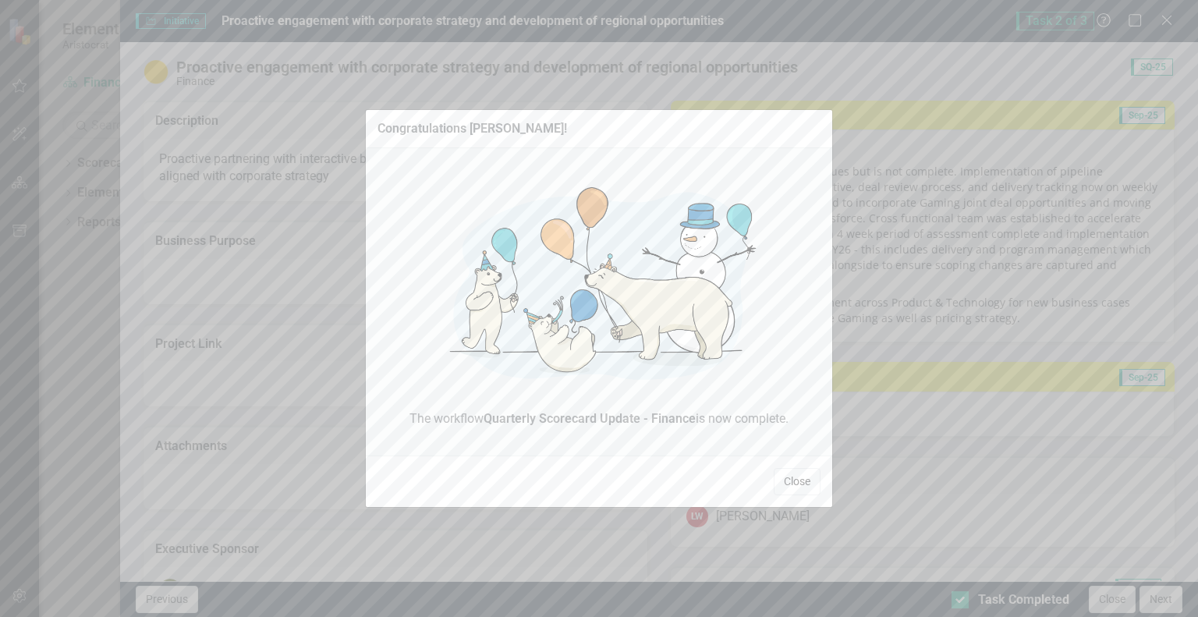
click at [800, 479] on button "Close" at bounding box center [797, 481] width 47 height 27
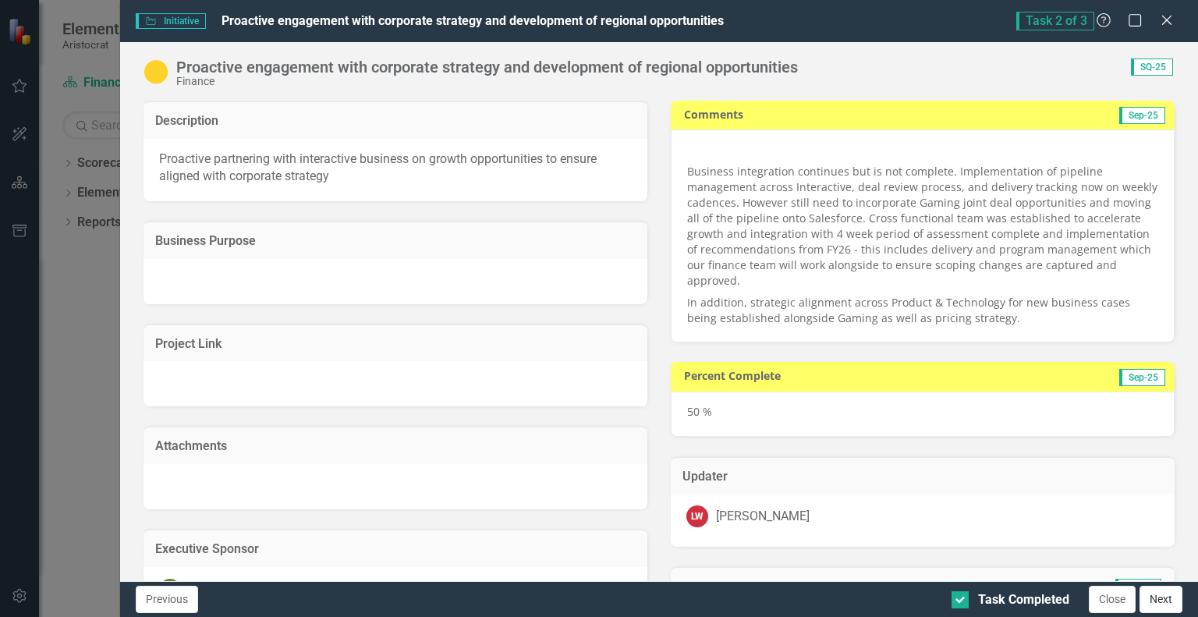
click at [1160, 593] on button "Next" at bounding box center [1161, 599] width 43 height 27
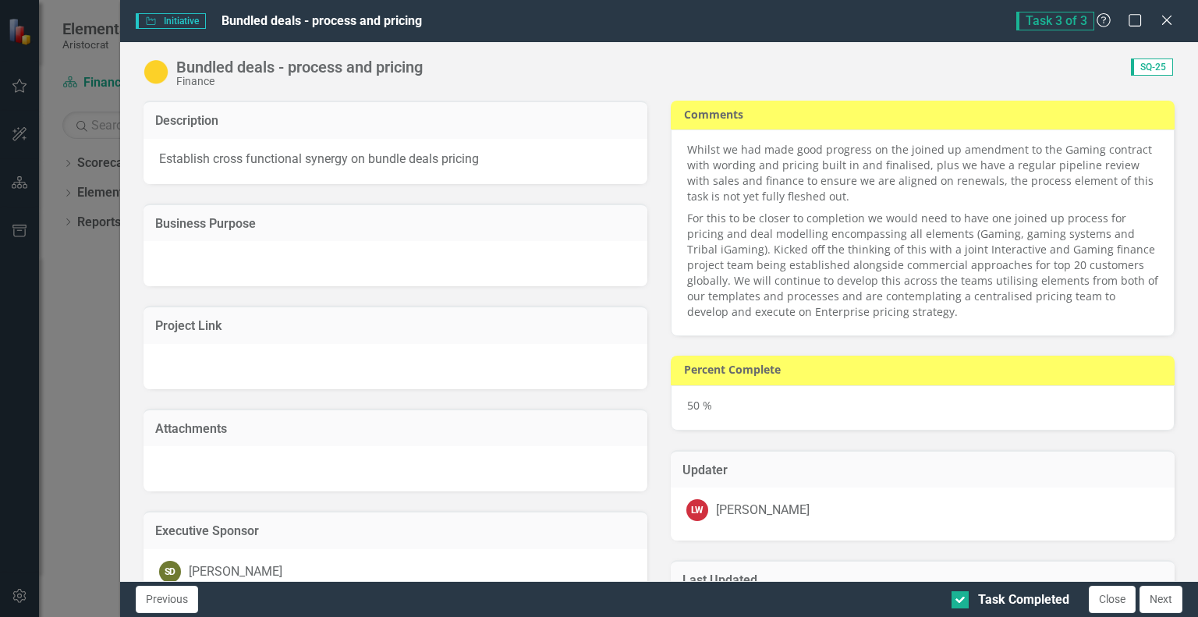
checkbox input "true"
